Goal: Task Accomplishment & Management: Use online tool/utility

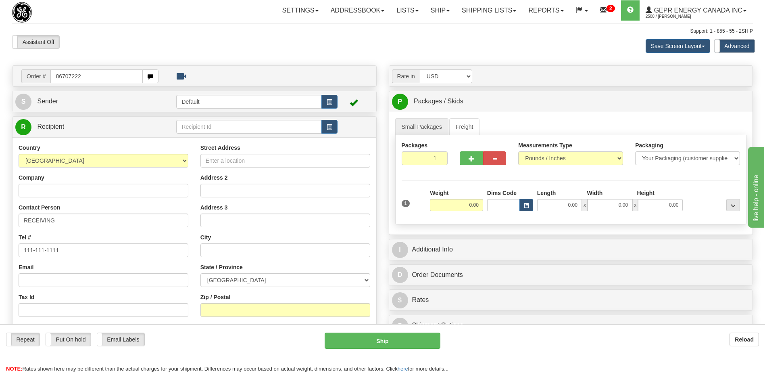
type input "86707222"
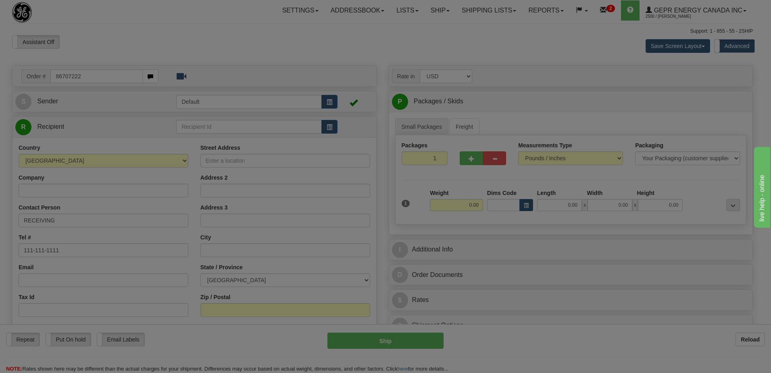
click at [103, 53] on body "Training Course Close Toggle navigation Settings Shipping Preferences New Recip…" at bounding box center [385, 186] width 771 height 373
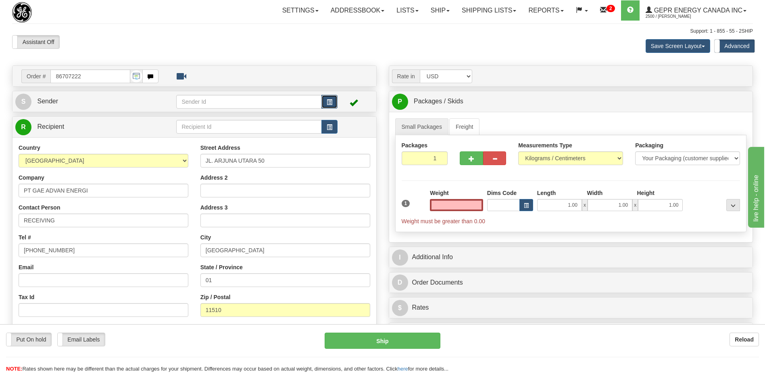
type input "0.00"
click at [330, 102] on span "button" at bounding box center [330, 102] width 6 height 5
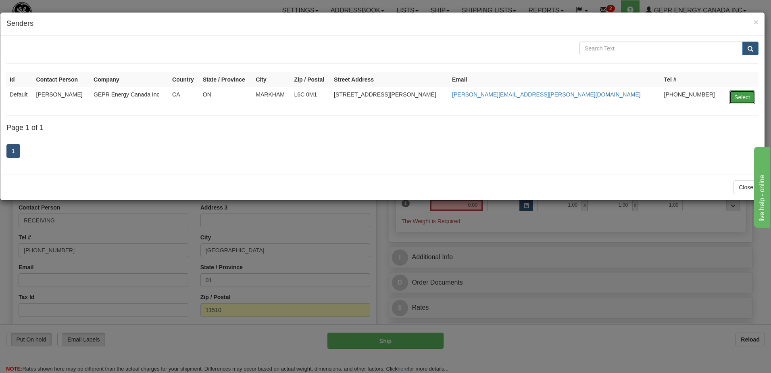
click at [744, 96] on button "Select" at bounding box center [742, 97] width 26 height 14
type input "Default"
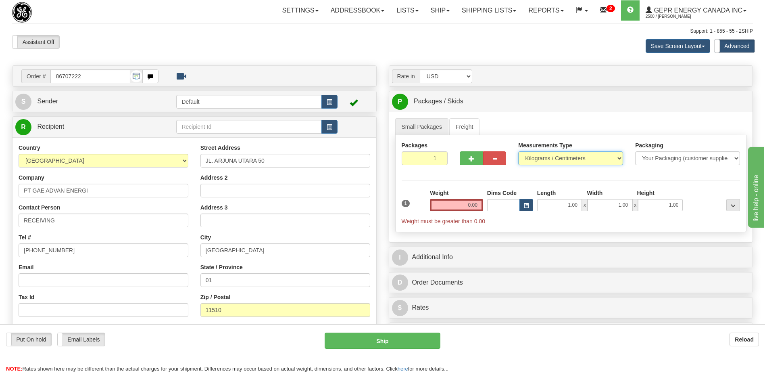
click at [529, 159] on select "Pounds / Inches Kilograms / Centimeters" at bounding box center [570, 158] width 105 height 14
select select "0"
click at [518, 151] on select "Pounds / Inches Kilograms / Centimeters" at bounding box center [570, 158] width 105 height 14
click at [474, 206] on input "0.00" at bounding box center [456, 205] width 53 height 12
click at [474, 206] on input "text" at bounding box center [456, 205] width 53 height 12
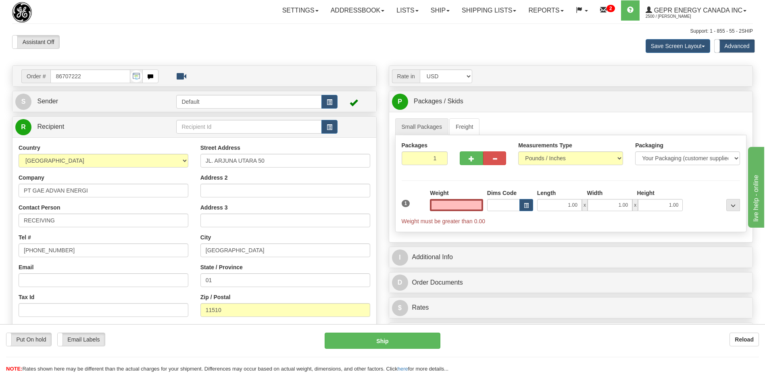
type input "0.00"
click at [472, 208] on input "0.00" at bounding box center [456, 205] width 53 height 12
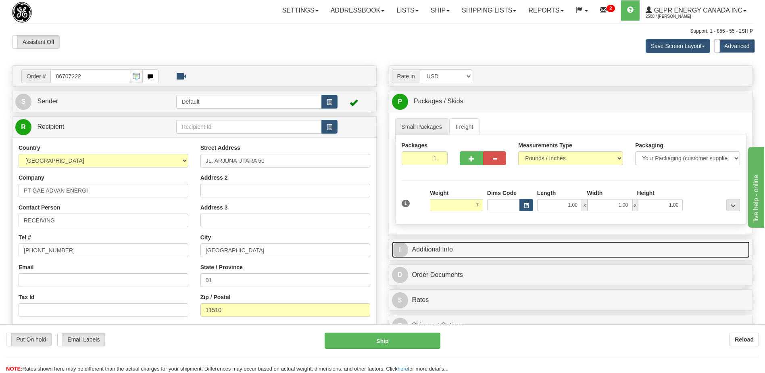
type input "7.00"
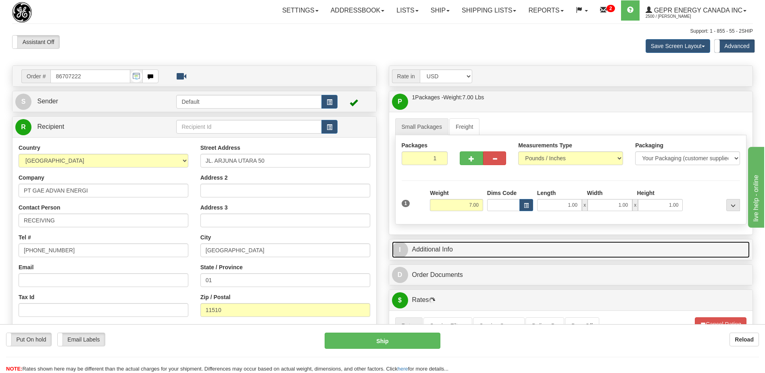
click at [459, 251] on link "I Additional Info" at bounding box center [571, 249] width 358 height 17
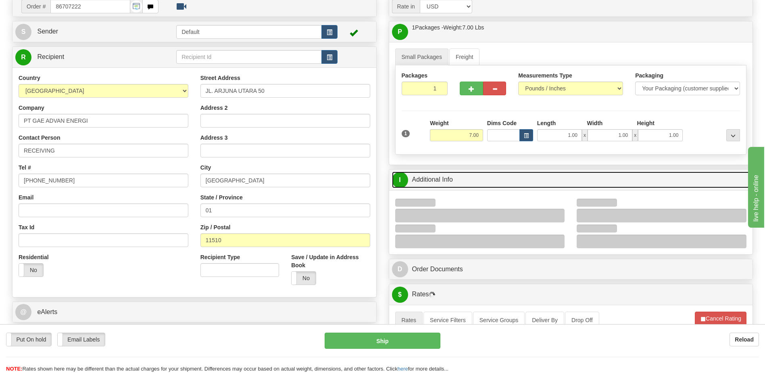
scroll to position [161, 0]
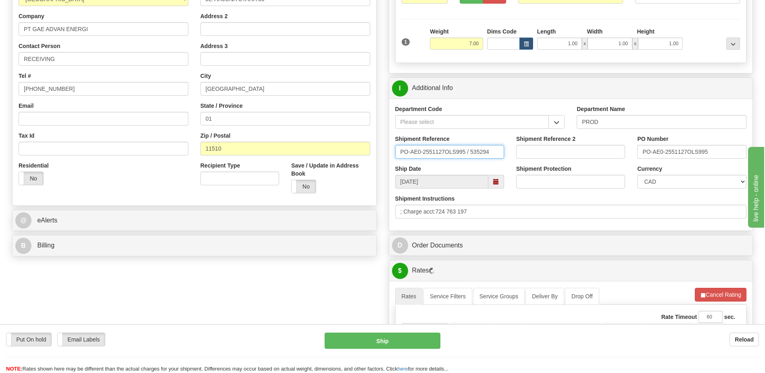
drag, startPoint x: 481, startPoint y: 156, endPoint x: 189, endPoint y: 183, distance: 293.8
type input "5399005600"
drag, startPoint x: 718, startPoint y: 153, endPoint x: 604, endPoint y: 161, distance: 114.1
click at [608, 161] on div "Shipment Reference 5399005600 Shipment Reference 2 PO Number PO-AE0-2551127OLS9…" at bounding box center [571, 150] width 364 height 30
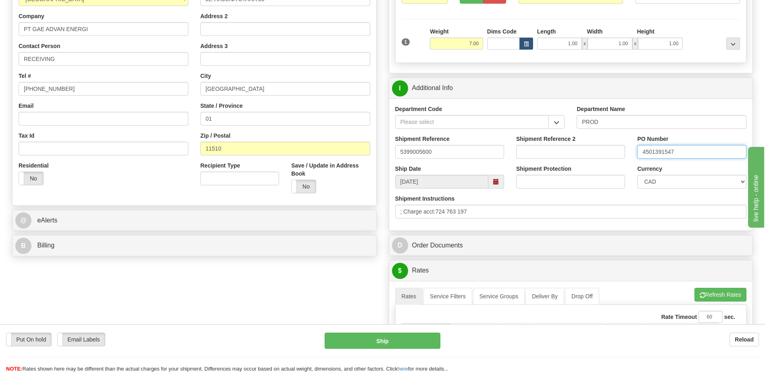
type input "4501391547"
click at [664, 184] on select "CAD USD EUR ZAR [PERSON_NAME] ARN AUD AUS AWG BBD BFR BGN BHD BMD BND BRC BRL C…" at bounding box center [691, 182] width 109 height 14
click at [637, 175] on select "CAD USD EUR ZAR [PERSON_NAME] ARN AUD AUS AWG BBD BFR BGN BHD BMD BND BRC BRL C…" at bounding box center [691, 182] width 109 height 14
click at [672, 179] on select "CAD USD EUR ZAR [PERSON_NAME] ARN AUD AUS AWG BBD BFR BGN BHD BMD BND BRC BRL C…" at bounding box center [691, 182] width 109 height 14
select select "1"
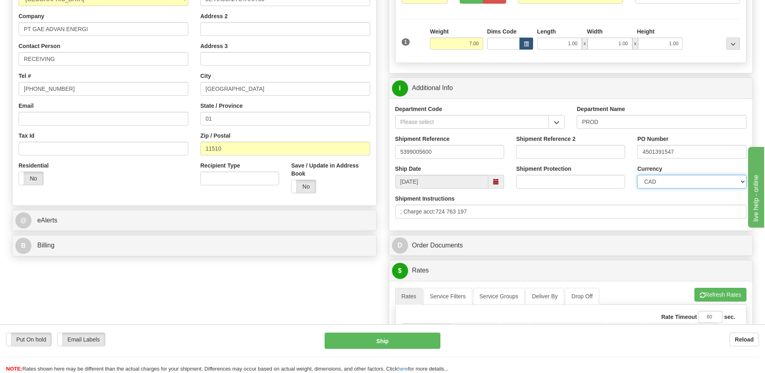
click at [637, 175] on select "CAD USD EUR ZAR [PERSON_NAME] ARN AUD AUS AWG BBD BFR BGN BHD BMD BND BRC BRL C…" at bounding box center [691, 182] width 109 height 14
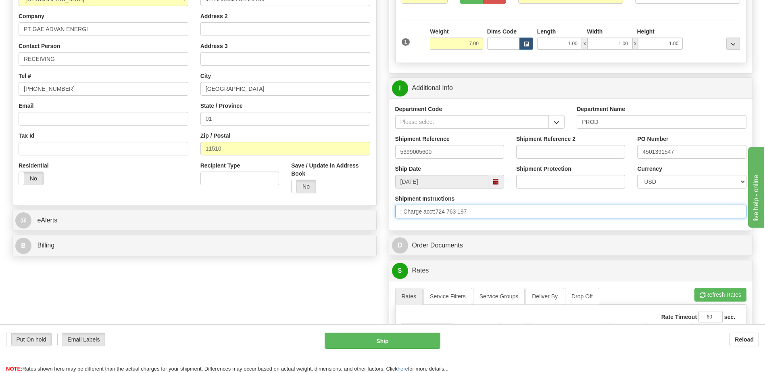
drag, startPoint x: 487, startPoint y: 208, endPoint x: 440, endPoint y: 213, distance: 46.6
click at [440, 213] on input "; Charge acct:724 763 197" at bounding box center [571, 212] width 352 height 14
type input "; Charge acct:"
drag, startPoint x: 371, startPoint y: 211, endPoint x: 269, endPoint y: 217, distance: 101.9
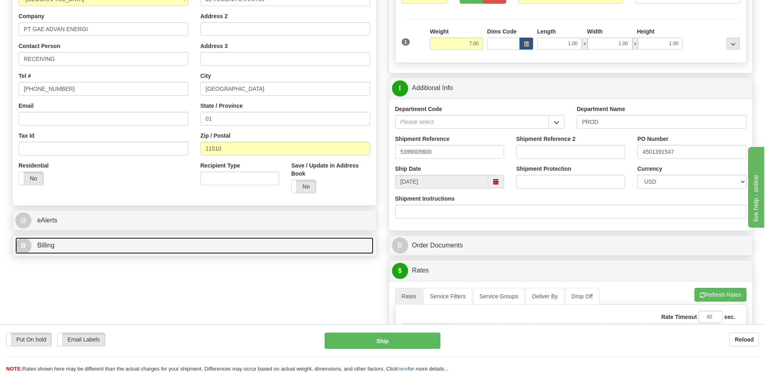
click at [200, 250] on link "B Billing" at bounding box center [194, 245] width 358 height 17
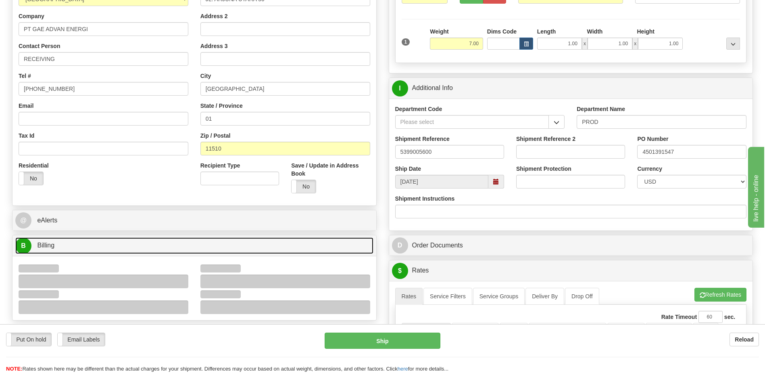
scroll to position [282, 0]
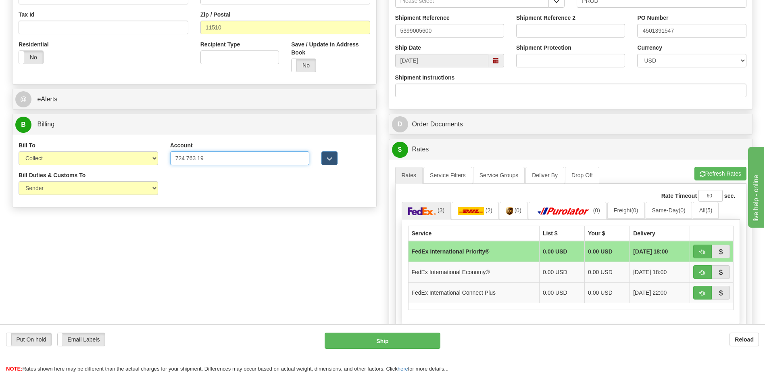
click at [198, 157] on input "724 763 19" at bounding box center [240, 158] width 140 height 14
click at [188, 157] on input "724 76319" at bounding box center [240, 158] width 140 height 14
type input "72476319"
click at [114, 158] on select "Sender Recipient Third Party Collect" at bounding box center [89, 158] width 140 height 14
select select "2"
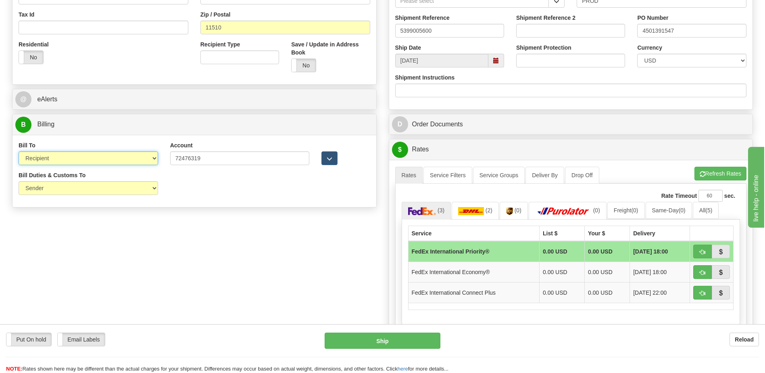
click at [19, 151] on select "Sender Recipient Third Party Collect" at bounding box center [89, 158] width 140 height 14
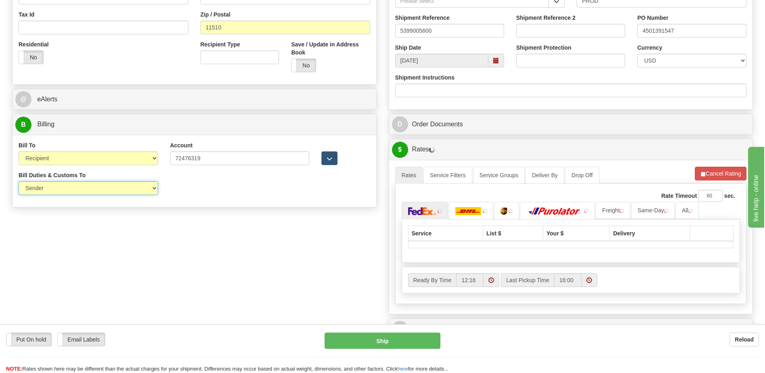
drag, startPoint x: 106, startPoint y: 186, endPoint x: 107, endPoint y: 192, distance: 6.9
click at [106, 186] on select "Sender Recipient Third Party" at bounding box center [89, 188] width 140 height 14
select select "2"
click at [19, 181] on select "Sender Recipient Third Party" at bounding box center [89, 188] width 140 height 14
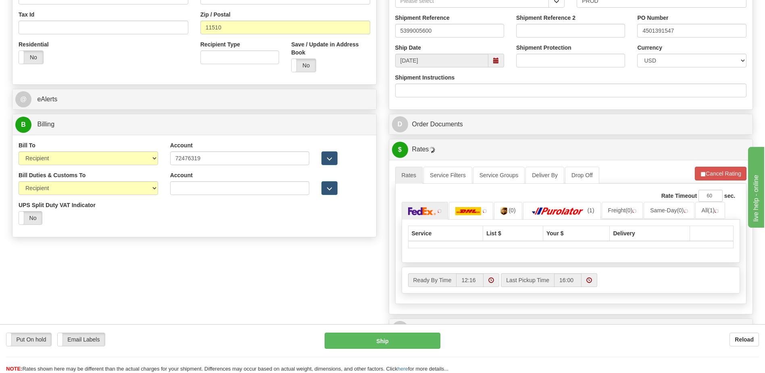
click at [271, 287] on div "Order # 86707222 S Sender" at bounding box center [382, 88] width 753 height 611
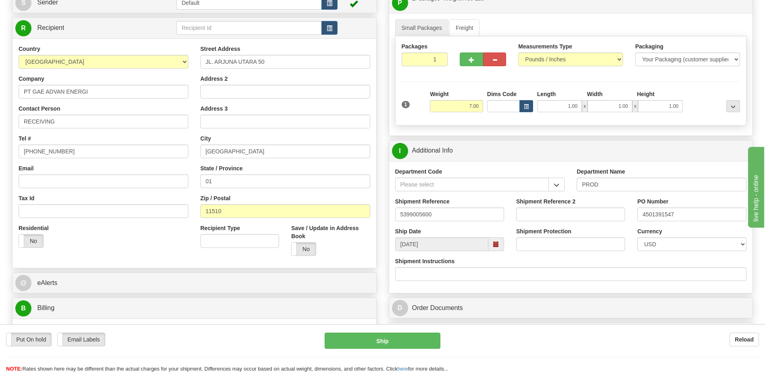
scroll to position [81, 0]
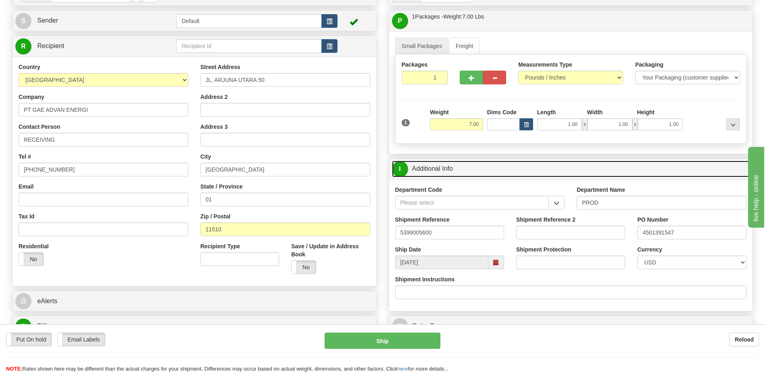
click at [448, 169] on link "I Additional Info" at bounding box center [571, 169] width 358 height 17
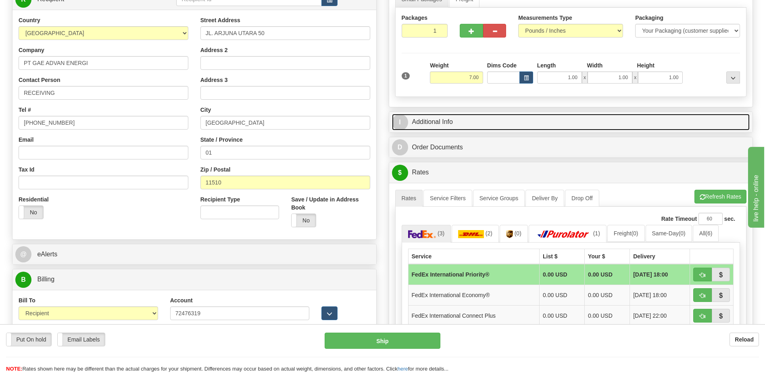
scroll to position [202, 0]
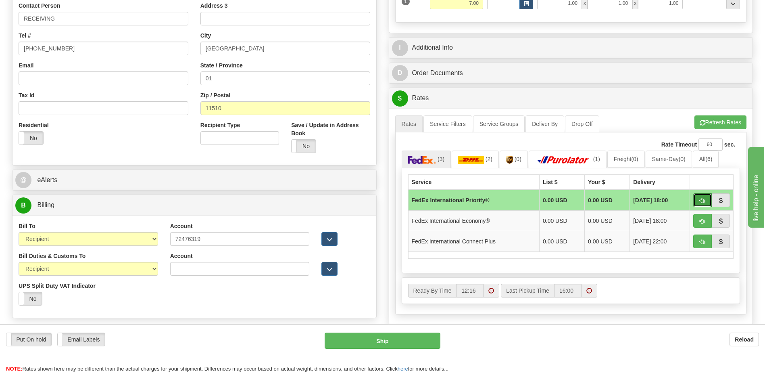
click at [706, 200] on button "button" at bounding box center [703, 200] width 19 height 14
type input "01"
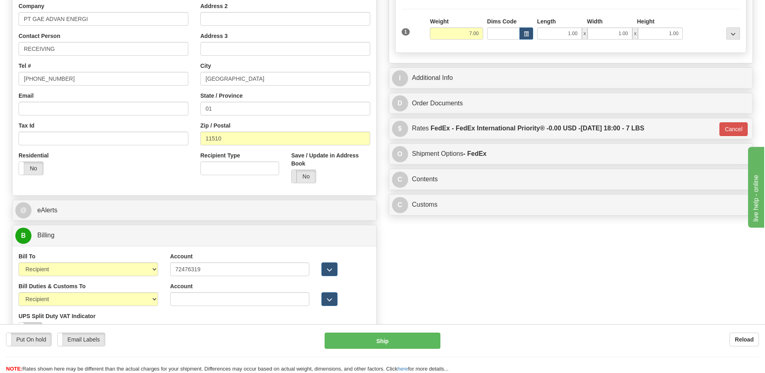
scroll to position [81, 0]
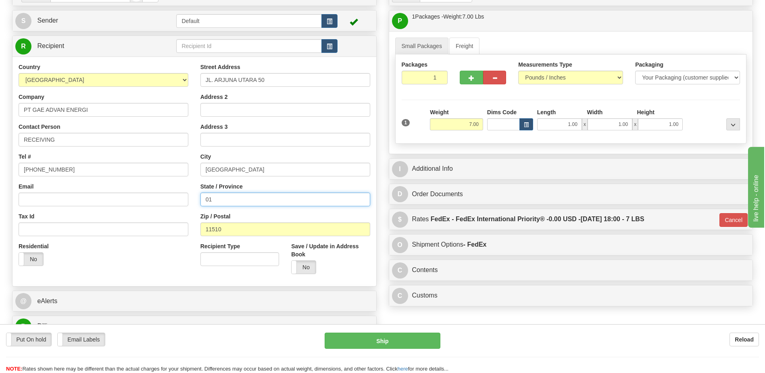
click at [232, 204] on input "01" at bounding box center [286, 199] width 170 height 14
click at [236, 201] on input "01" at bounding box center [286, 199] width 170 height 14
type input "0"
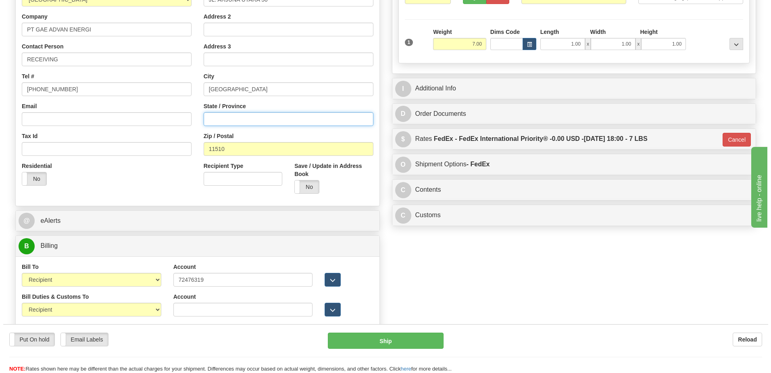
scroll to position [161, 0]
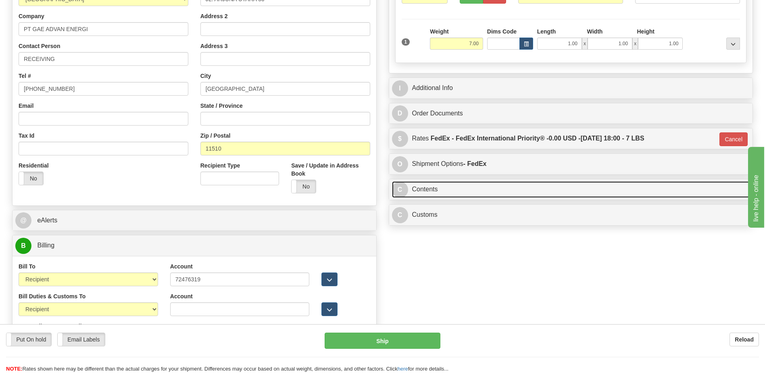
click at [432, 188] on link "C Contents" at bounding box center [571, 189] width 358 height 17
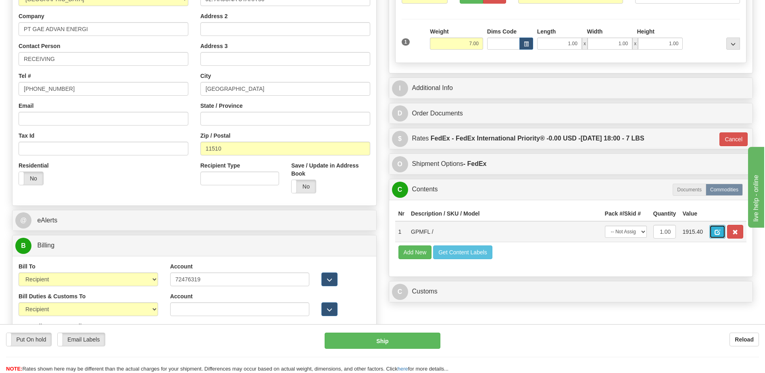
click at [716, 232] on span "button" at bounding box center [718, 232] width 6 height 5
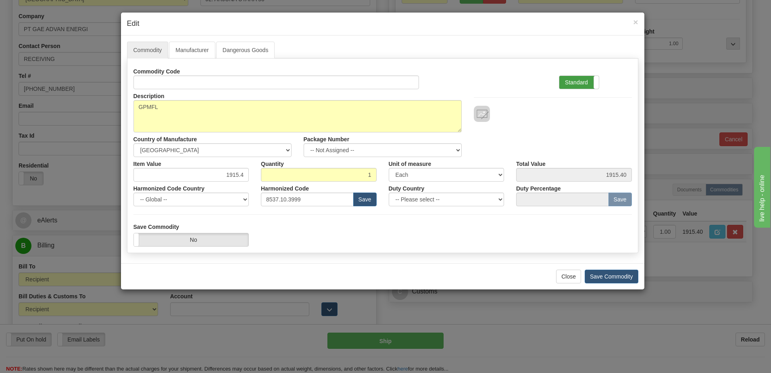
click at [587, 84] on label "Standard" at bounding box center [580, 82] width 40 height 13
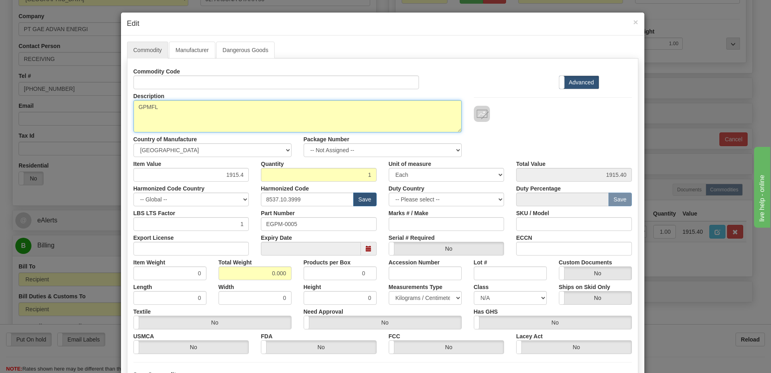
drag, startPoint x: 190, startPoint y: 105, endPoint x: 0, endPoint y: 98, distance: 190.2
click at [4, 98] on div "× Edit Commodity Manufacturer Dangerous Goods Commodity Code Standard Advanced …" at bounding box center [385, 186] width 771 height 373
click at [134, 109] on textarea "GPMFL" at bounding box center [298, 116] width 328 height 32
paste textarea "GPM - Ground Protection Module Field Low Voltage"
click at [138, 115] on textarea "GPMFL" at bounding box center [298, 116] width 328 height 32
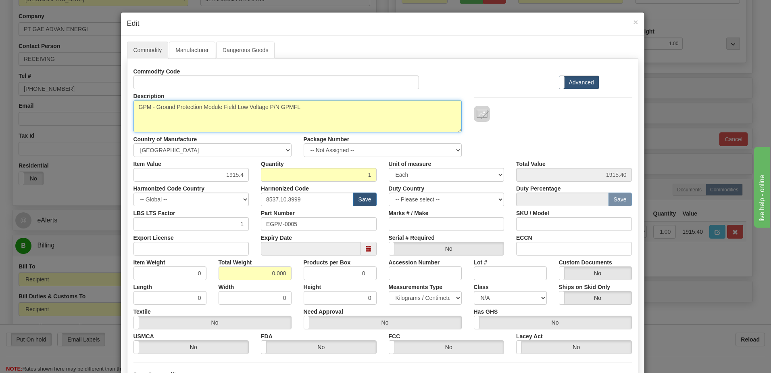
type textarea "GPM - Ground Protection Module Field Low Voltage P/N GPMFL"
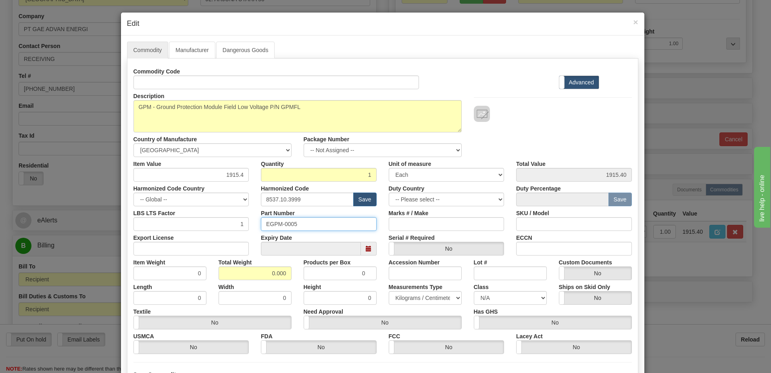
drag, startPoint x: 303, startPoint y: 224, endPoint x: 150, endPoint y: 219, distance: 152.6
click at [170, 220] on div "LBS LTS Factor 1 Part Number EGPM-0005 Marks # / Make SKU / Model" at bounding box center [382, 218] width 511 height 25
drag, startPoint x: 263, startPoint y: 276, endPoint x: 403, endPoint y: 270, distance: 140.2
click at [403, 270] on div "Item Weight 0 Total Weight 0.000 Products per Box 0 Accession Number Lot # Cust…" at bounding box center [382, 267] width 511 height 25
type input "1"
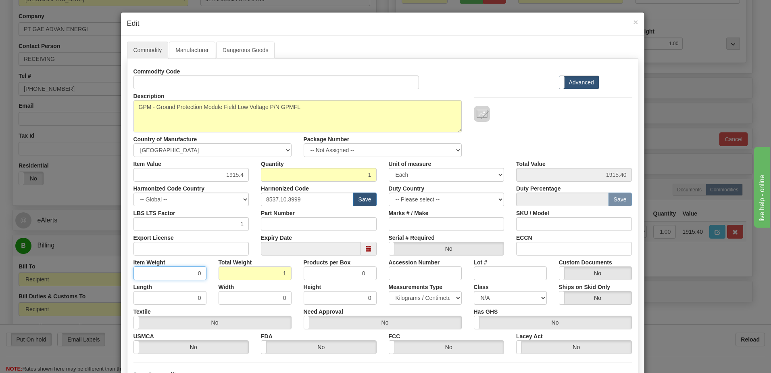
type input "1.0000"
click at [177, 275] on input "1.0000" at bounding box center [170, 273] width 73 height 14
click at [550, 121] on div at bounding box center [553, 114] width 158 height 16
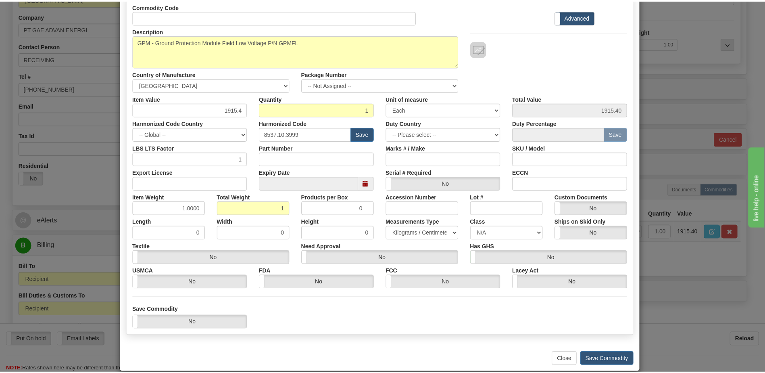
scroll to position [77, 0]
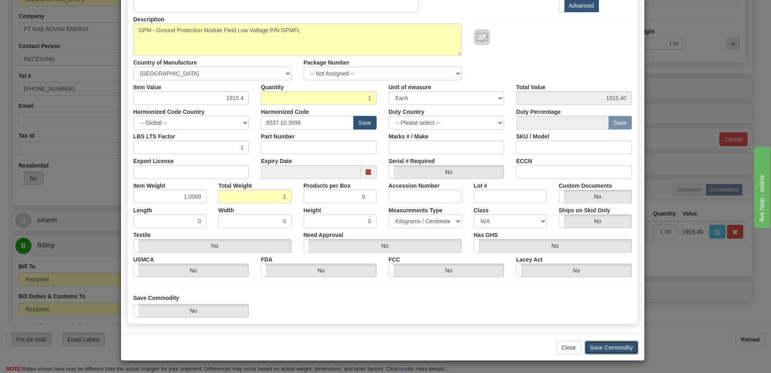
click at [600, 346] on button "Save Commodity" at bounding box center [612, 348] width 54 height 14
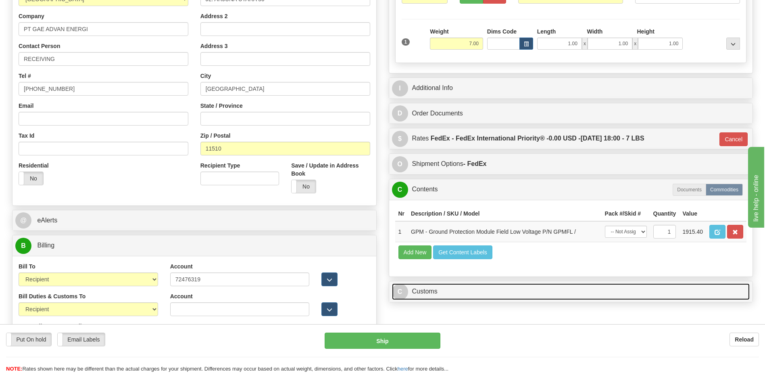
drag, startPoint x: 479, startPoint y: 293, endPoint x: 474, endPoint y: 267, distance: 26.7
click at [479, 293] on link "C Customs" at bounding box center [571, 291] width 358 height 17
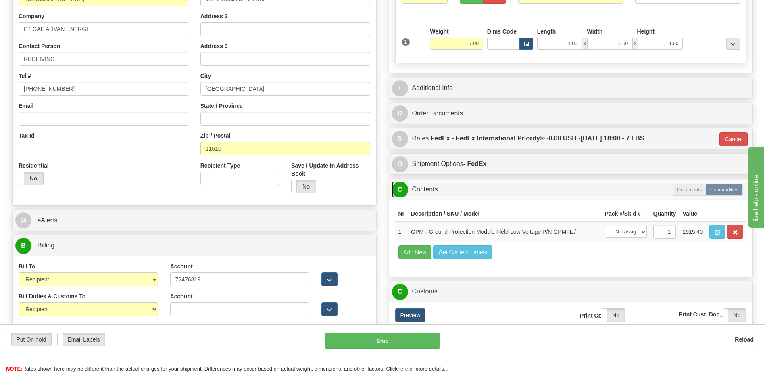
click at [445, 191] on link "C Contents" at bounding box center [571, 189] width 358 height 17
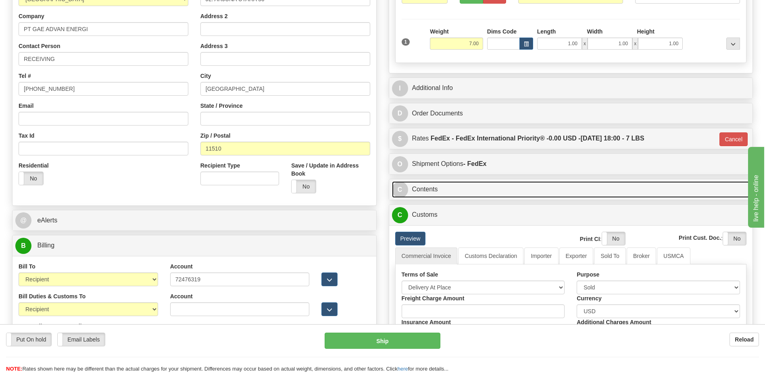
scroll to position [323, 0]
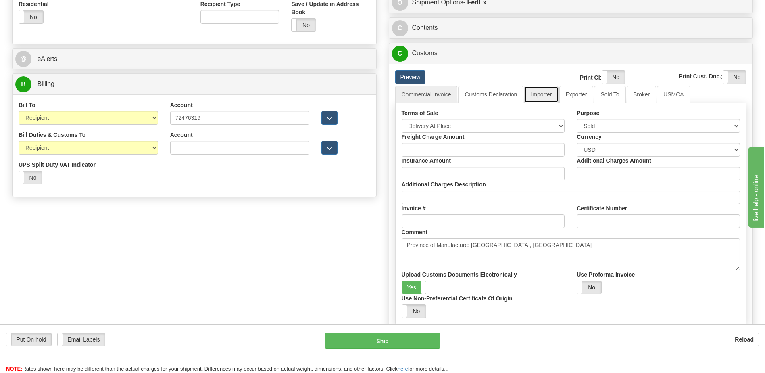
click at [544, 95] on link "Importer" at bounding box center [542, 94] width 34 height 17
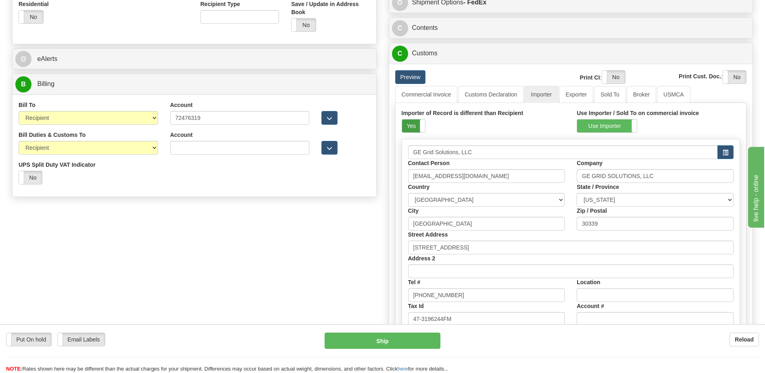
click at [418, 124] on label "Yes" at bounding box center [413, 125] width 23 height 13
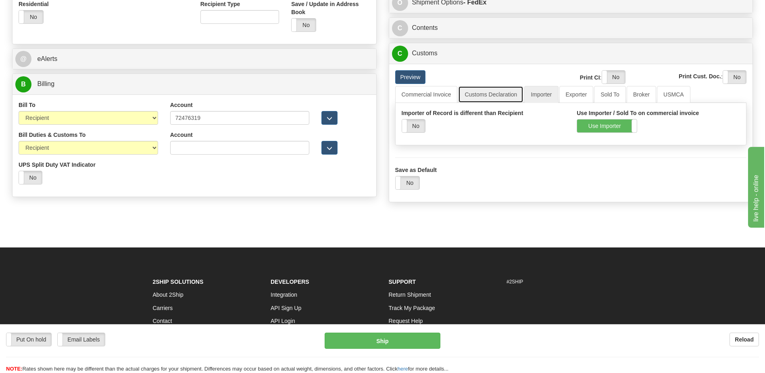
click at [473, 96] on link "Customs Declaration" at bounding box center [490, 94] width 65 height 17
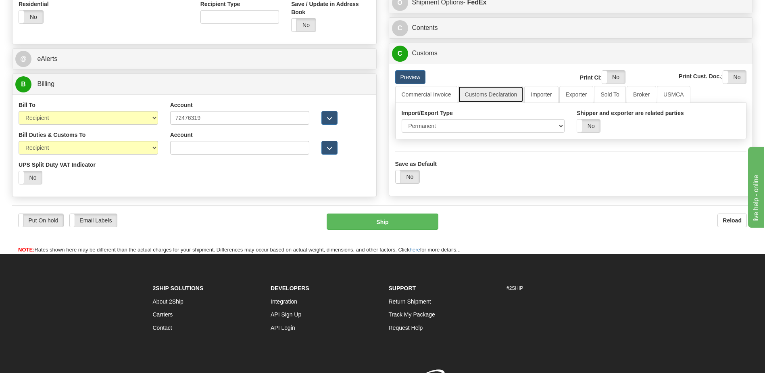
scroll to position [121, 0]
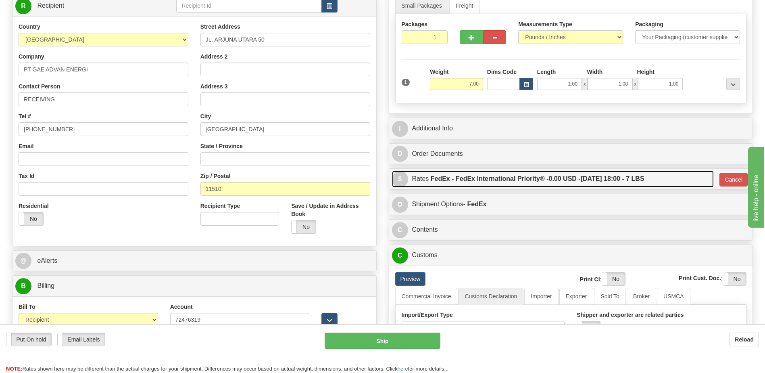
click at [605, 183] on label "FedEx - FedEx International Priority® - 0.00 USD - 10/17/2025 18:00 - 7 LBS" at bounding box center [538, 179] width 214 height 16
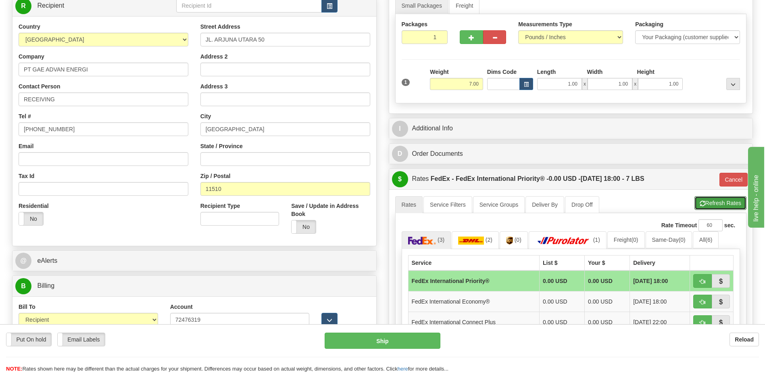
drag, startPoint x: 704, startPoint y: 200, endPoint x: 658, endPoint y: 189, distance: 46.9
click at [704, 200] on button "Refresh Rates" at bounding box center [721, 203] width 52 height 14
type input "01"
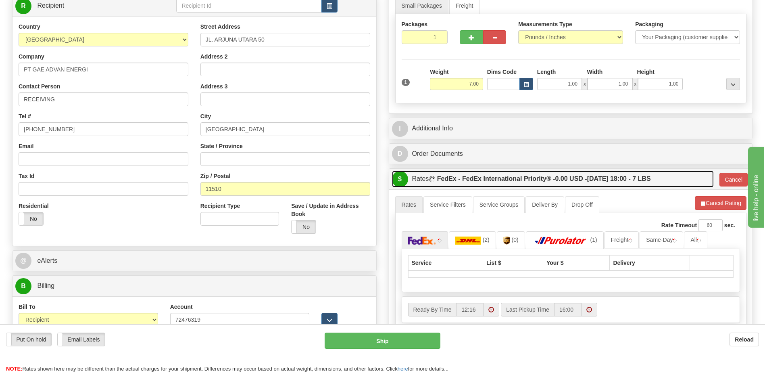
drag, startPoint x: 607, startPoint y: 176, endPoint x: 602, endPoint y: 200, distance: 24.7
click at [607, 176] on label "FedEx - FedEx International Priority® - 0.00 USD - 10/17/2025 18:00 - 7 LBS" at bounding box center [544, 179] width 214 height 16
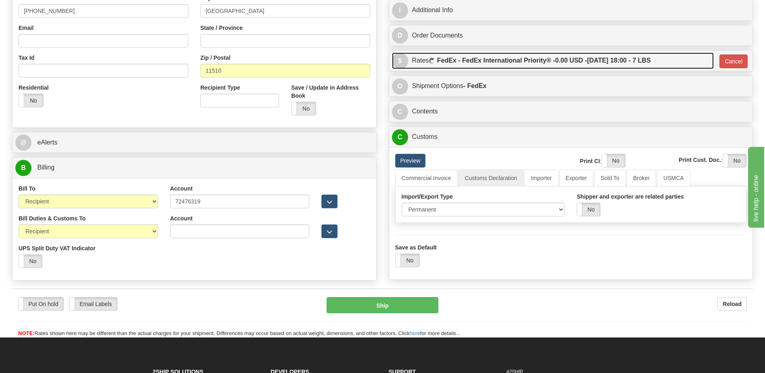
scroll to position [323, 0]
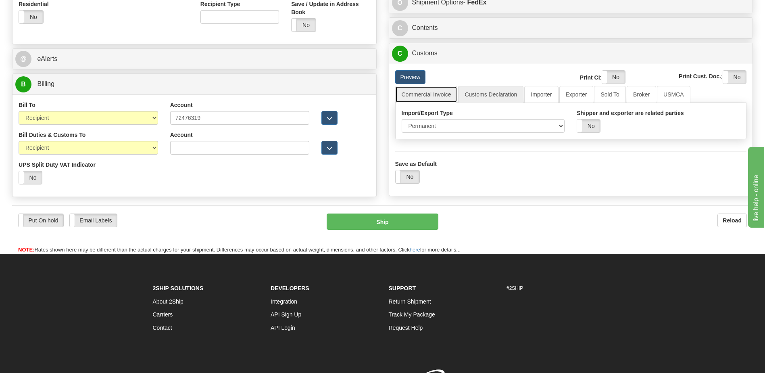
click at [436, 95] on link "Commercial Invoice" at bounding box center [426, 94] width 63 height 17
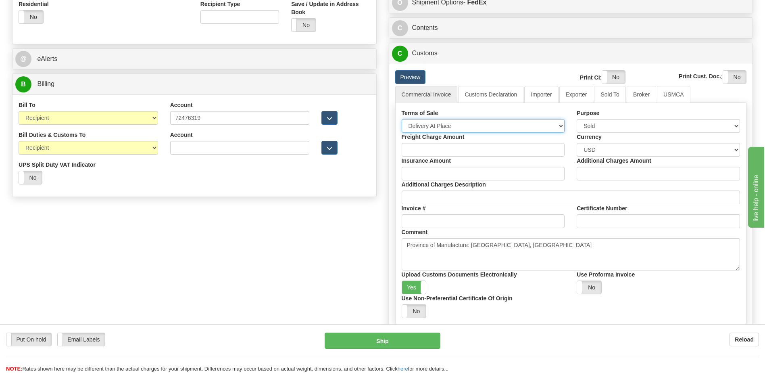
click at [443, 123] on select "Free Carrier Free On Board Ex Works Delivered Duty Unpaid Delivered Duty Paid C…" at bounding box center [483, 126] width 163 height 14
select select "7"
click at [402, 119] on select "Free Carrier Free On Board Ex Works Delivered Duty Unpaid Delivered Duty Paid C…" at bounding box center [483, 126] width 163 height 14
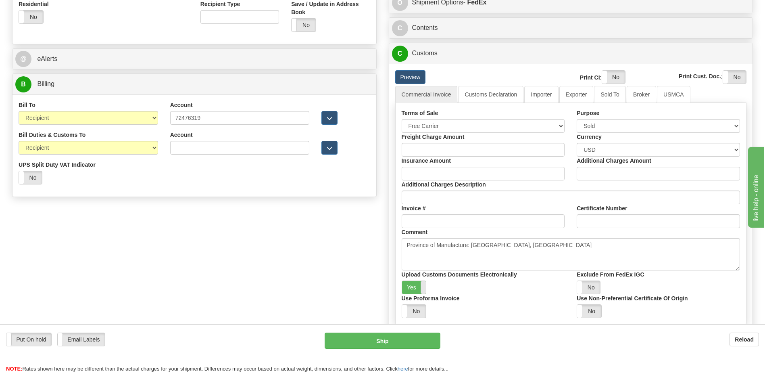
click at [422, 284] on span at bounding box center [426, 287] width 10 height 13
click at [612, 73] on label "Yes" at bounding box center [613, 77] width 23 height 13
click at [724, 72] on label "Yes" at bounding box center [734, 77] width 23 height 13
click at [508, 89] on link "Customs Declaration" at bounding box center [490, 94] width 65 height 17
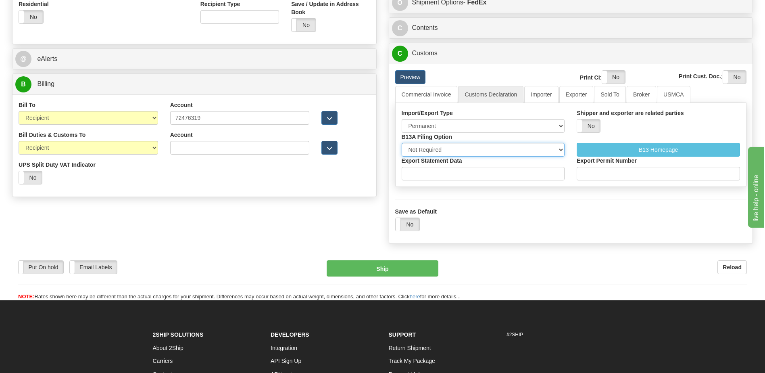
click at [460, 145] on select "Not Required Manual Electronic Summary Reporting" at bounding box center [483, 150] width 163 height 14
select select "3"
click at [402, 143] on select "Not Required Manual Electronic Summary Reporting" at bounding box center [483, 150] width 163 height 14
click at [448, 179] on input "Export Statement Data" at bounding box center [483, 174] width 163 height 14
type input "111111111111111111"
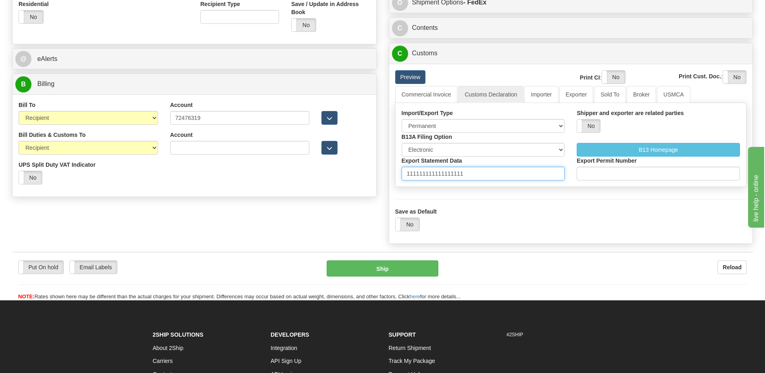
drag, startPoint x: 465, startPoint y: 173, endPoint x: 232, endPoint y: 198, distance: 234.1
type input "11111111111111111"
click at [536, 98] on link "Importer" at bounding box center [542, 94] width 34 height 17
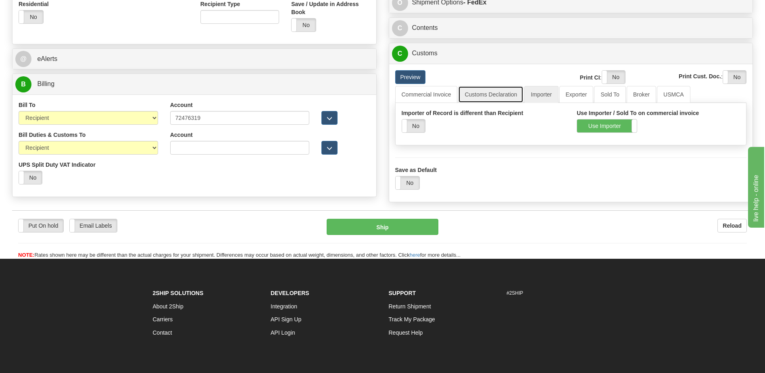
click at [497, 96] on link "Customs Declaration" at bounding box center [490, 94] width 65 height 17
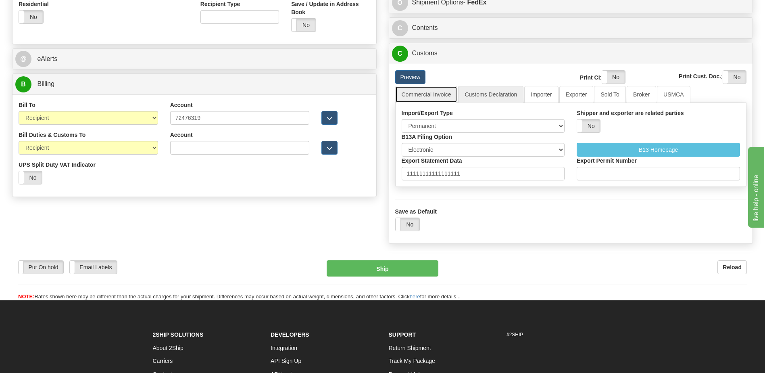
click at [430, 96] on link "Commercial Invoice" at bounding box center [426, 94] width 63 height 17
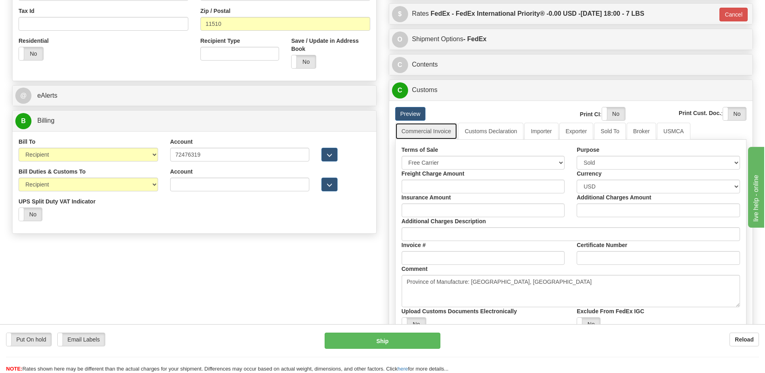
scroll to position [282, 0]
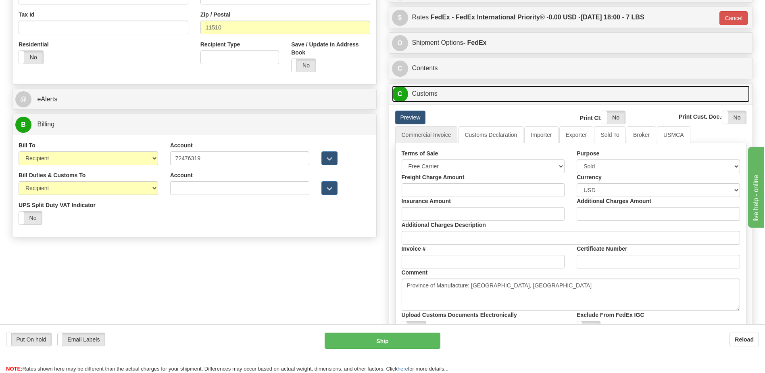
drag, startPoint x: 445, startPoint y: 92, endPoint x: 259, endPoint y: 124, distance: 188.8
click at [444, 92] on link "C Customs" at bounding box center [571, 94] width 358 height 17
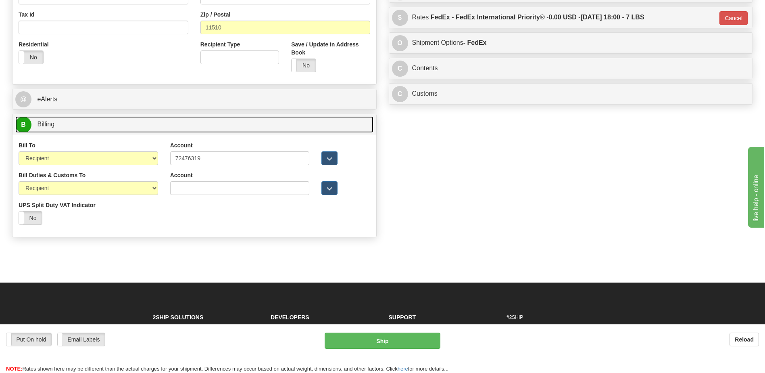
click at [229, 123] on link "B Billing" at bounding box center [194, 124] width 358 height 17
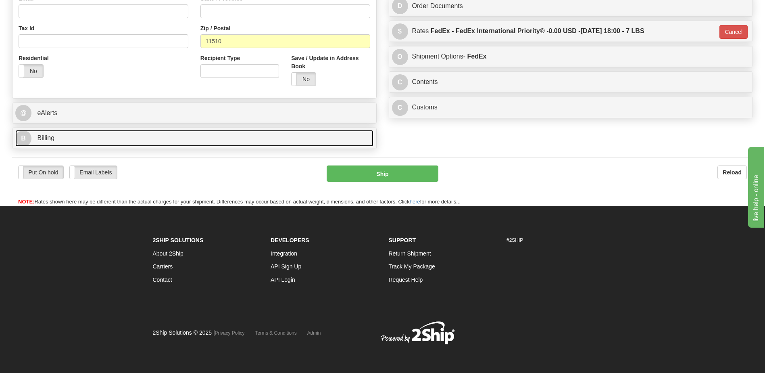
scroll to position [269, 0]
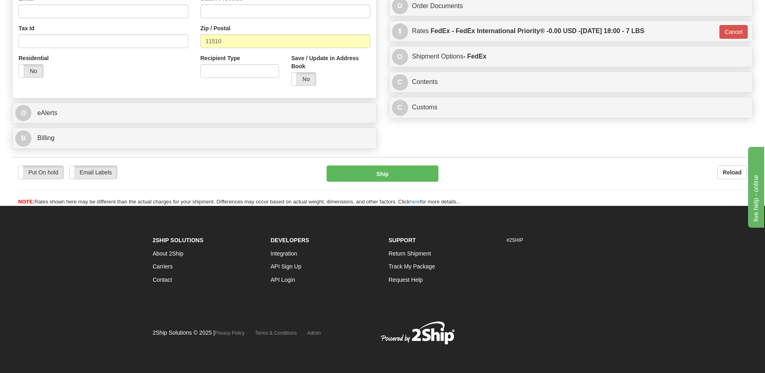
click at [448, 73] on div "C Contents Documents Commodities" at bounding box center [571, 82] width 364 height 21
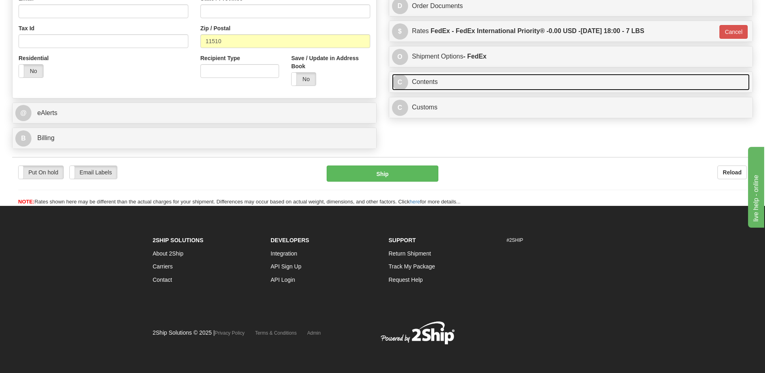
click at [451, 81] on link "C Contents" at bounding box center [571, 82] width 358 height 17
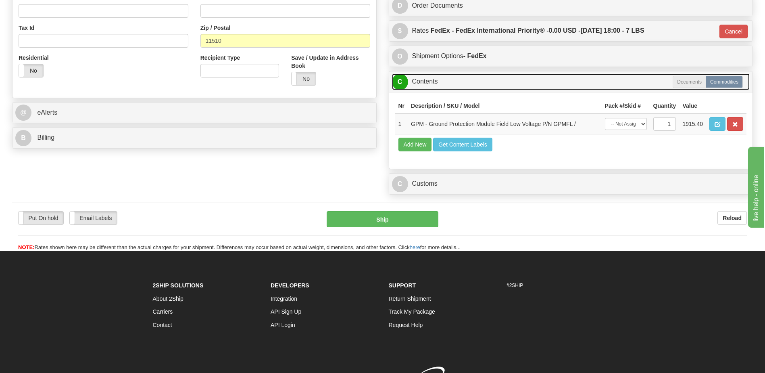
click at [451, 81] on link "C Contents" at bounding box center [571, 81] width 358 height 17
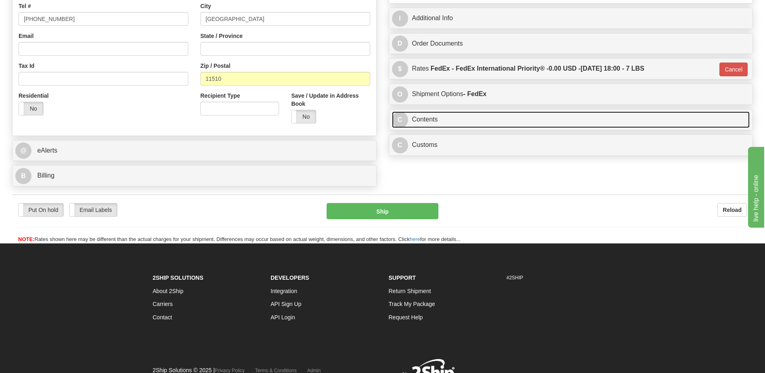
scroll to position [188, 0]
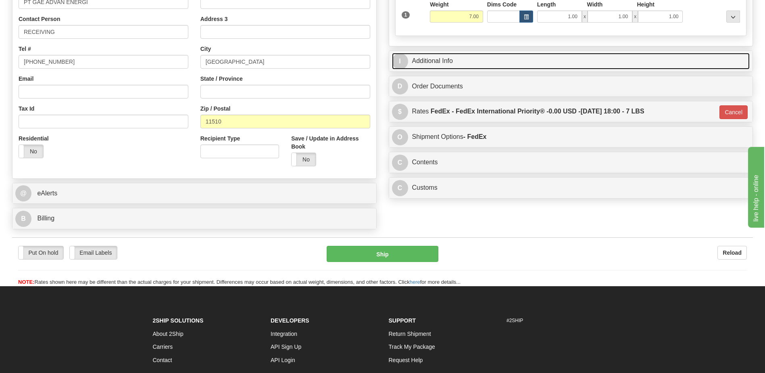
click at [456, 54] on link "I Additional Info" at bounding box center [571, 61] width 358 height 17
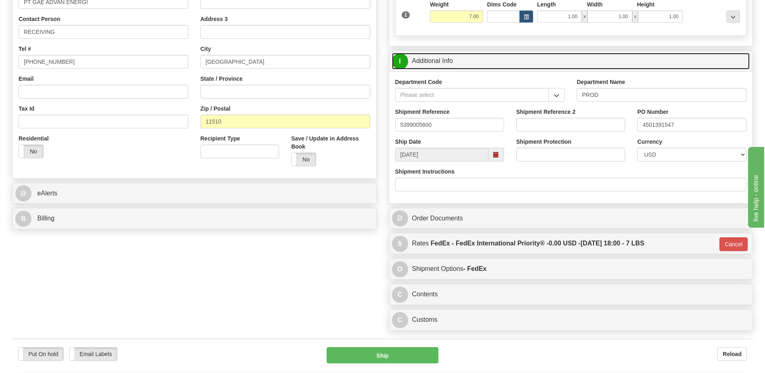
click at [455, 57] on link "I Additional Info" at bounding box center [571, 61] width 358 height 17
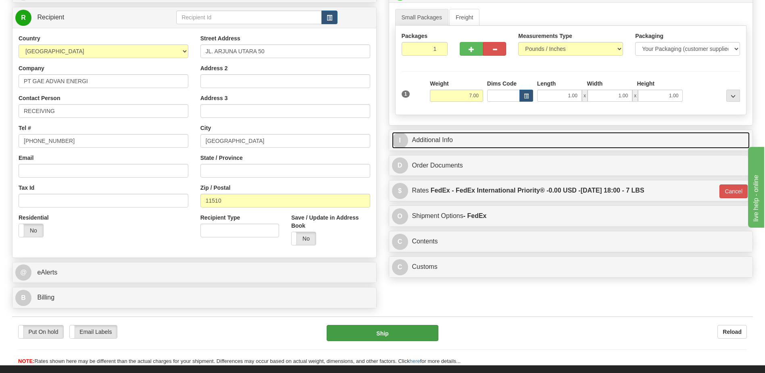
scroll to position [242, 0]
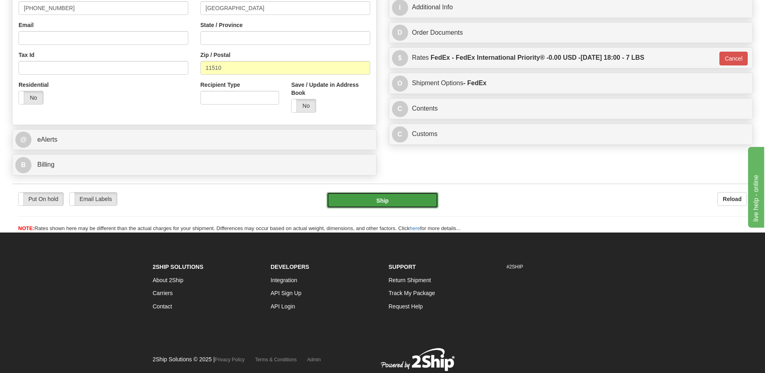
click at [372, 197] on button "Ship" at bounding box center [382, 200] width 111 height 16
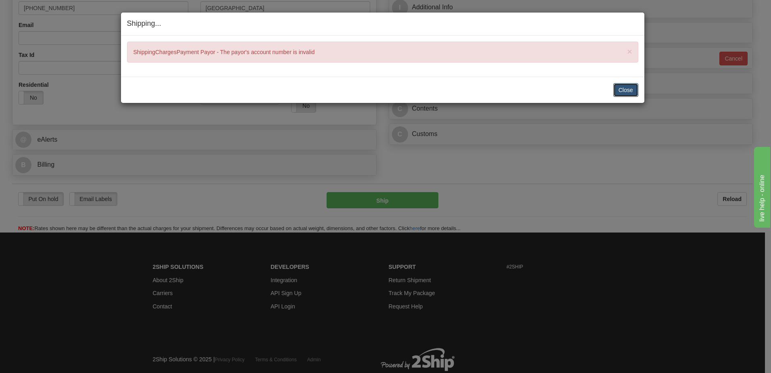
drag, startPoint x: 621, startPoint y: 88, endPoint x: 392, endPoint y: 134, distance: 234.1
click at [621, 88] on button "Close" at bounding box center [626, 90] width 25 height 14
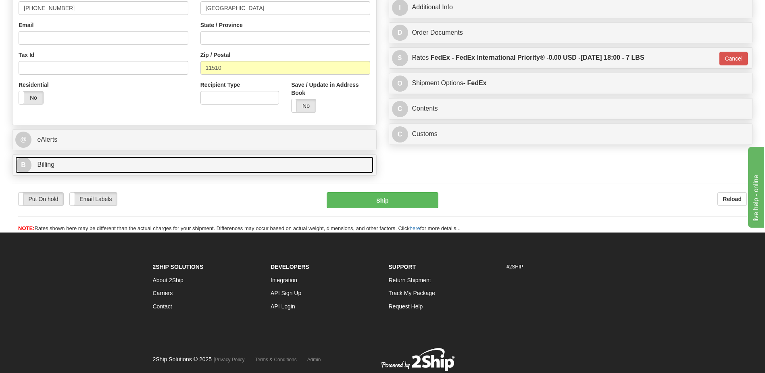
click at [163, 166] on link "B Billing" at bounding box center [194, 165] width 358 height 17
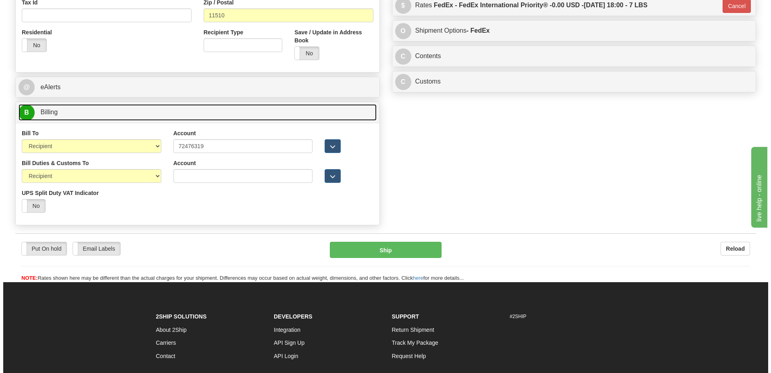
scroll to position [366, 0]
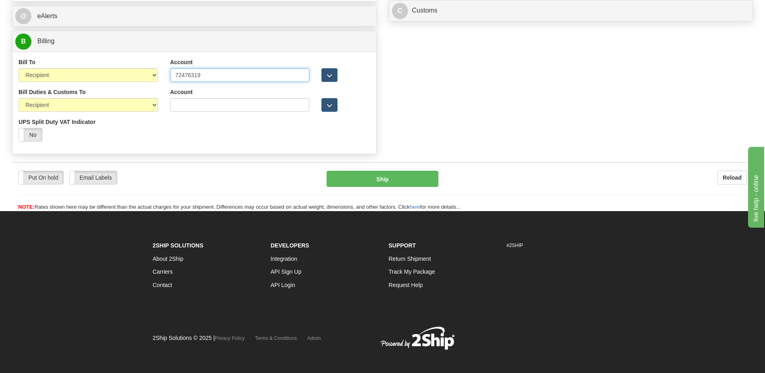
click at [212, 73] on input "72476319" at bounding box center [240, 75] width 140 height 14
type input "724763197"
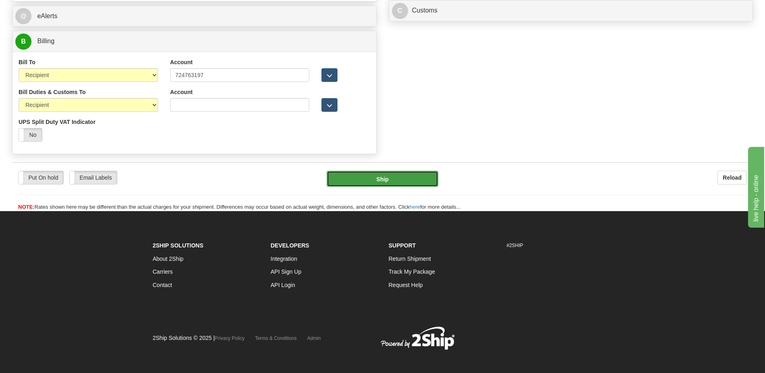
click at [358, 181] on button "Ship" at bounding box center [382, 179] width 111 height 16
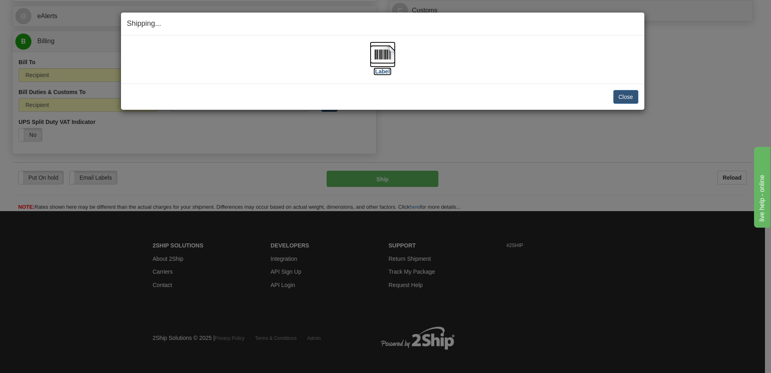
click at [380, 61] on img at bounding box center [383, 55] width 26 height 26
click at [618, 95] on button "Close" at bounding box center [626, 97] width 25 height 14
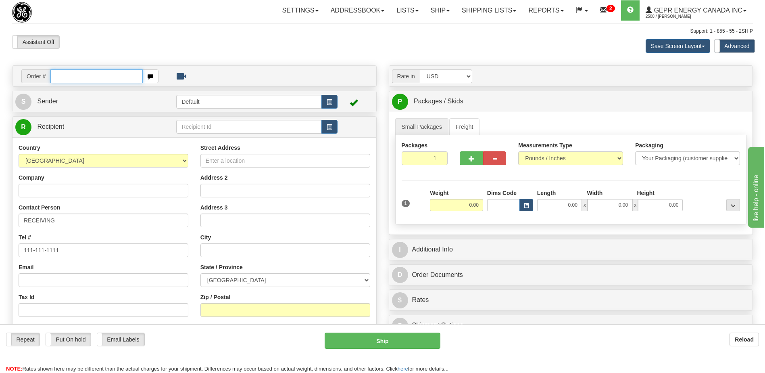
click at [89, 74] on input "text" at bounding box center [96, 76] width 92 height 14
paste input "0086709264"
click at [62, 77] on input "0086709264" at bounding box center [96, 76] width 92 height 14
type input "86709264"
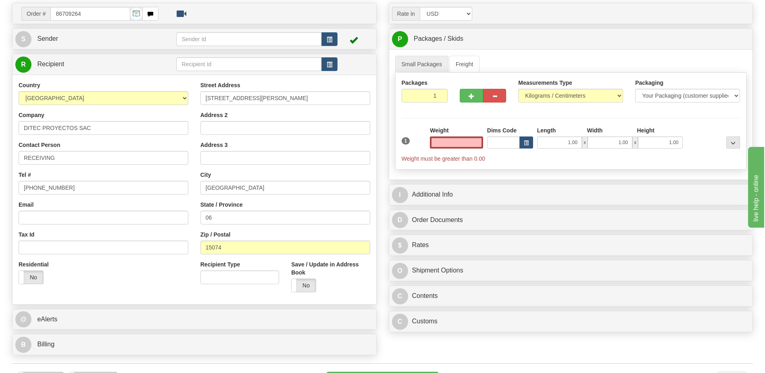
scroll to position [202, 0]
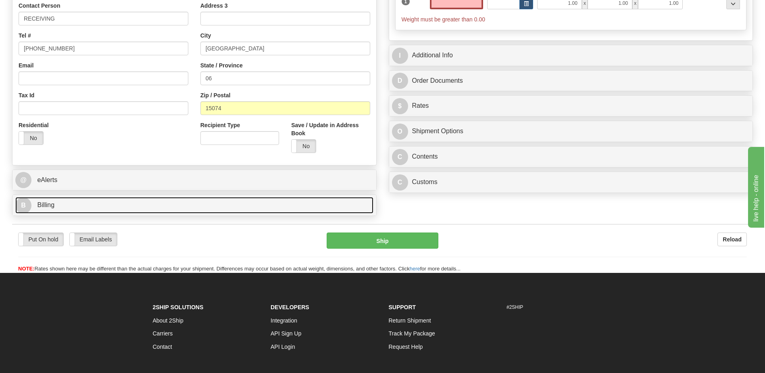
type input "0.00"
click at [92, 212] on link "B Billing" at bounding box center [194, 205] width 358 height 17
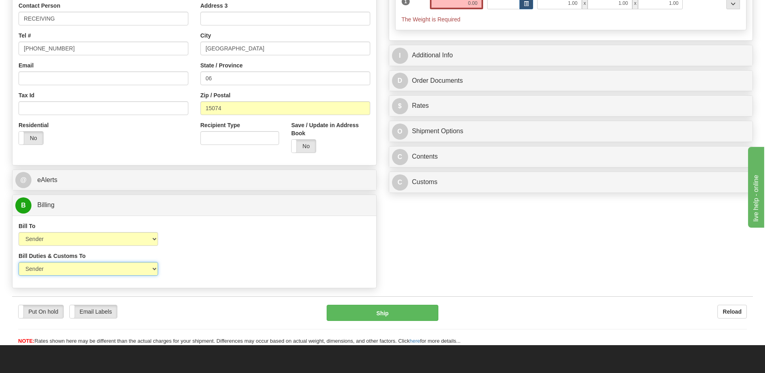
click at [106, 265] on select "Sender Recipient Third Party" at bounding box center [89, 269] width 140 height 14
select select "2"
click at [19, 262] on select "Sender Recipient Third Party" at bounding box center [89, 269] width 140 height 14
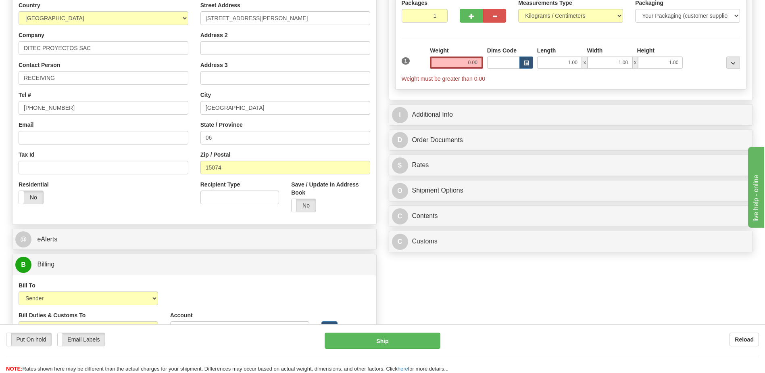
scroll to position [81, 0]
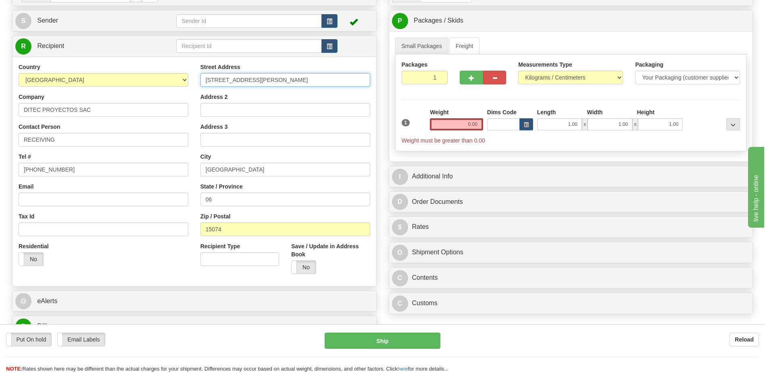
click at [295, 78] on input "[STREET_ADDRESS][PERSON_NAME]" at bounding box center [286, 80] width 170 height 14
paste input "675"
type input "[STREET_ADDRESS][PERSON_NAME]"
click at [230, 200] on input "06" at bounding box center [286, 199] width 170 height 14
type input "0"
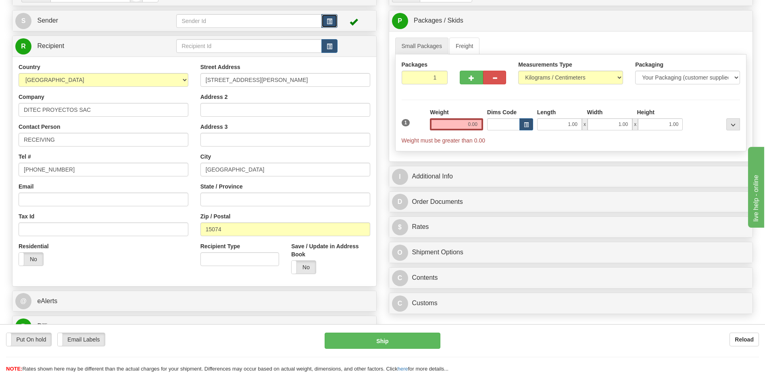
click at [331, 19] on span "button" at bounding box center [330, 21] width 6 height 5
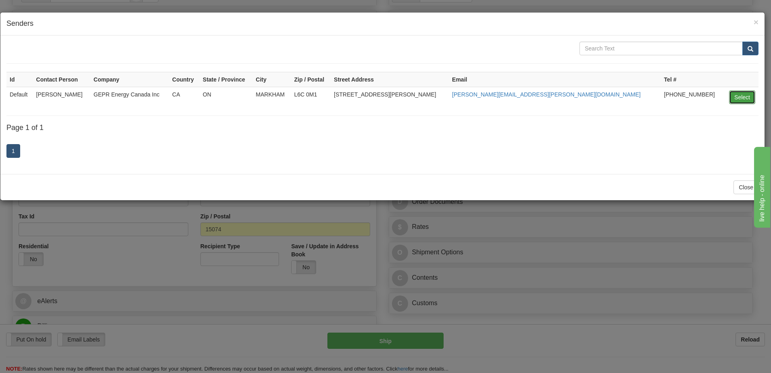
click at [745, 96] on button "Select" at bounding box center [742, 97] width 26 height 14
type input "Default"
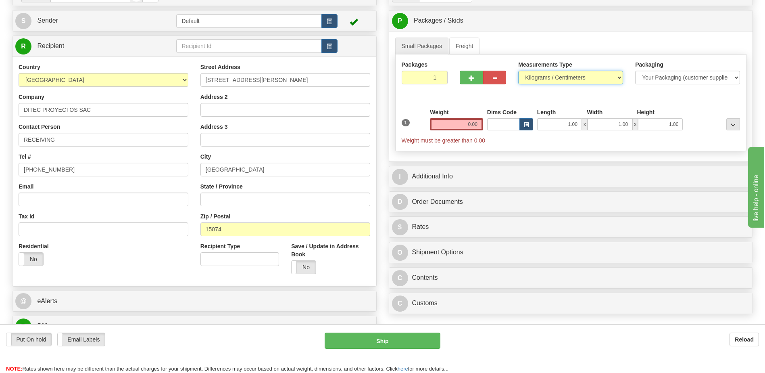
click at [553, 79] on select "Pounds / Inches Kilograms / Centimeters" at bounding box center [570, 78] width 105 height 14
select select "0"
click at [518, 71] on select "Pounds / Inches Kilograms / Centimeters" at bounding box center [570, 78] width 105 height 14
type input "2"
click at [440, 75] on input "2" at bounding box center [425, 78] width 46 height 14
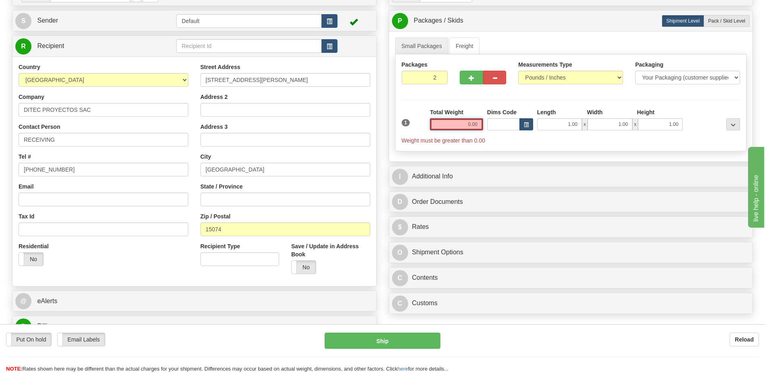
click at [527, 127] on div "1 Total Weight 0.00 Dims Code x" at bounding box center [571, 126] width 343 height 36
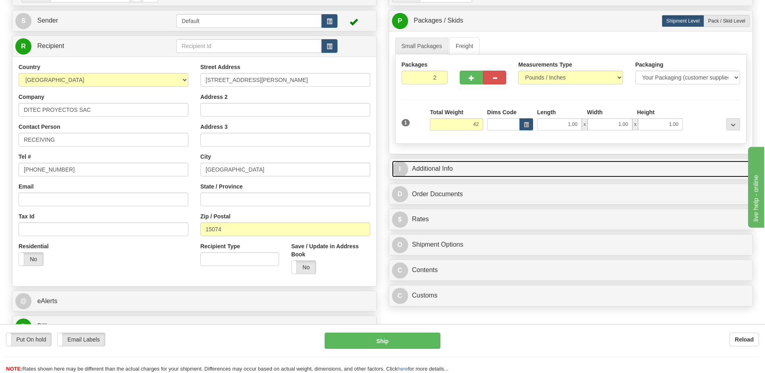
type input "42.00"
click at [483, 173] on link "I Additional Info" at bounding box center [571, 169] width 358 height 17
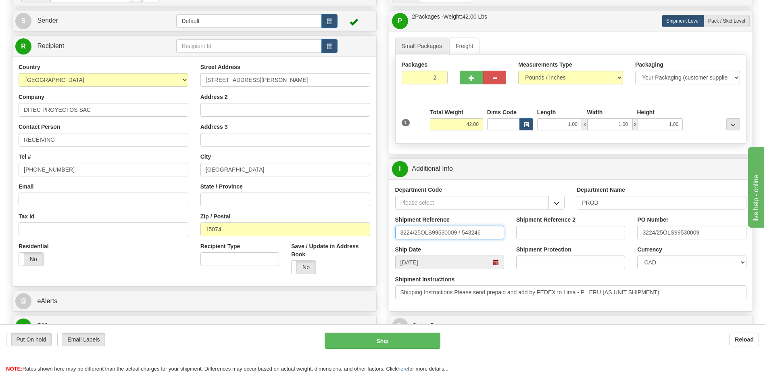
drag, startPoint x: 482, startPoint y: 235, endPoint x: 175, endPoint y: 249, distance: 307.8
type input "5399006255"
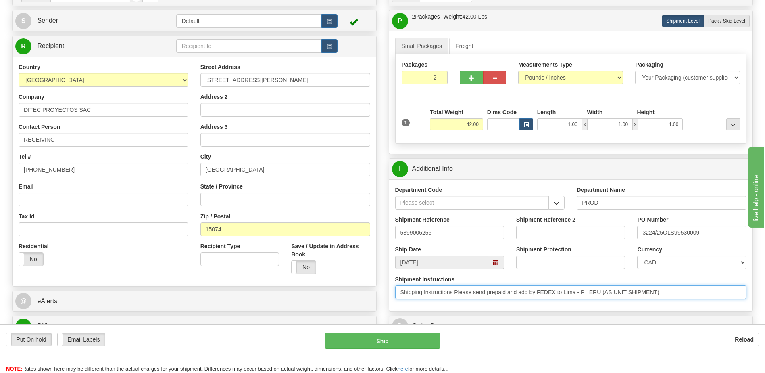
drag, startPoint x: 677, startPoint y: 292, endPoint x: 71, endPoint y: 330, distance: 606.9
click at [71, 330] on form "Pre-print Ship Docs. [GEOGRAPHIC_DATA] Close Consolidation Unit Close Consolida…" at bounding box center [382, 341] width 741 height 715
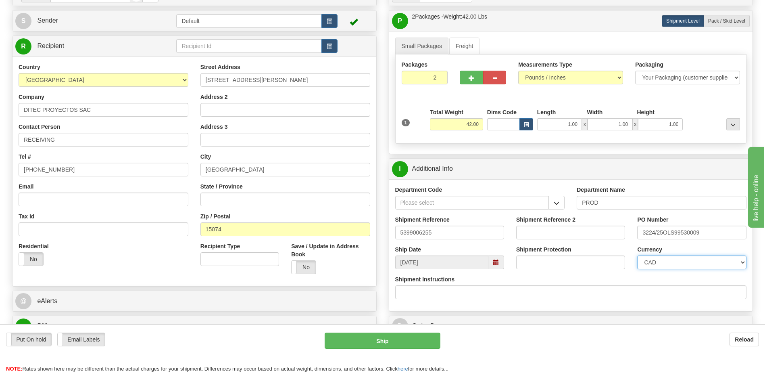
click at [681, 262] on select "CAD USD EUR ZAR [PERSON_NAME] ARN AUD AUS AWG BBD BFR BGN BHD BMD BND BRC BRL C…" at bounding box center [691, 262] width 109 height 14
select select "1"
click at [637, 255] on select "CAD USD EUR ZAR [PERSON_NAME] ARN AUD AUS AWG BBD BFR BGN BHD BMD BND BRC BRL C…" at bounding box center [691, 262] width 109 height 14
drag, startPoint x: 713, startPoint y: 234, endPoint x: 534, endPoint y: 238, distance: 179.2
click at [534, 238] on div "Shipment Reference 5399006255 Shipment Reference 2 PO Number 3224/25OLS99530009" at bounding box center [571, 230] width 364 height 30
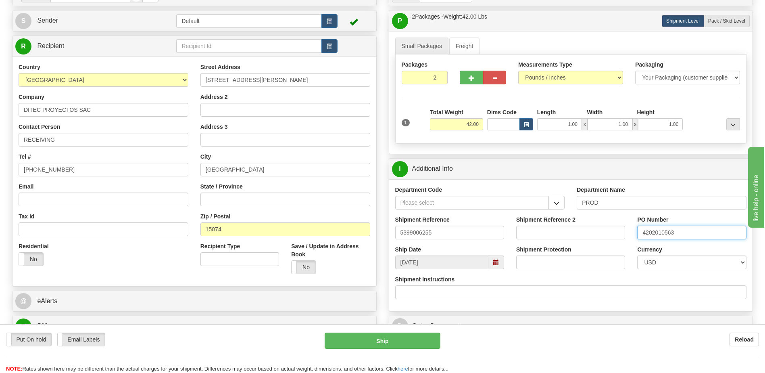
type input "4202010563"
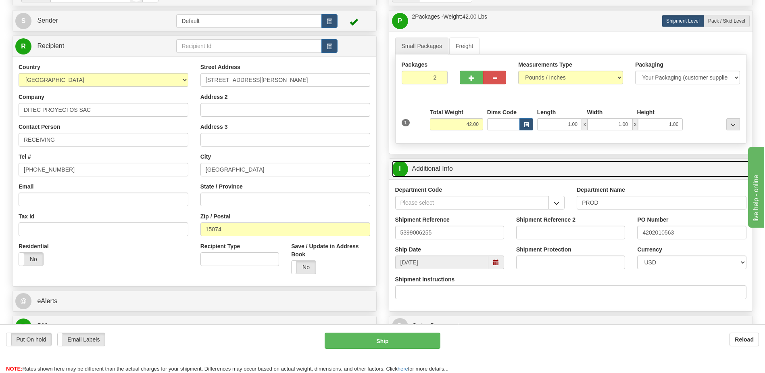
click at [477, 173] on link "I Additional Info" at bounding box center [571, 169] width 358 height 17
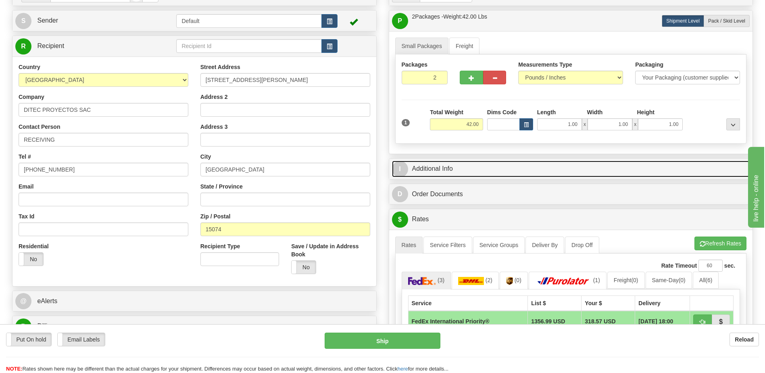
click at [474, 175] on link "I Additional Info" at bounding box center [571, 169] width 358 height 17
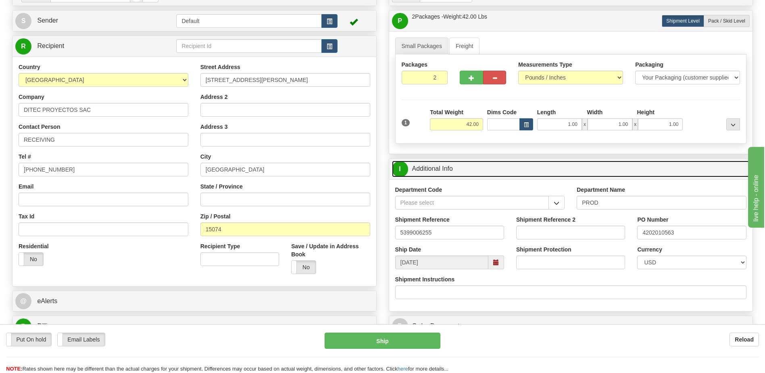
click at [474, 175] on link "I Additional Info" at bounding box center [571, 169] width 358 height 17
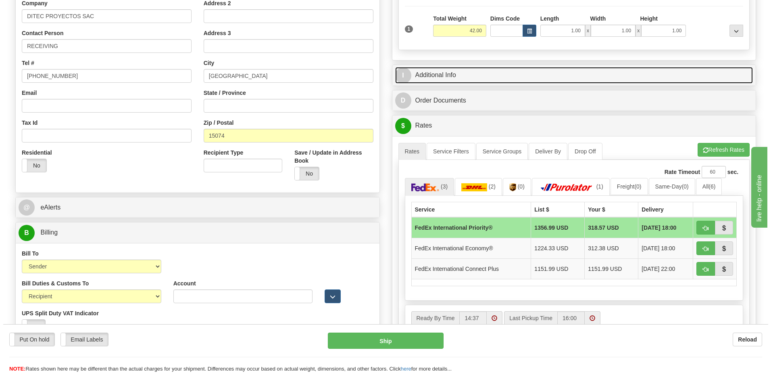
scroll to position [202, 0]
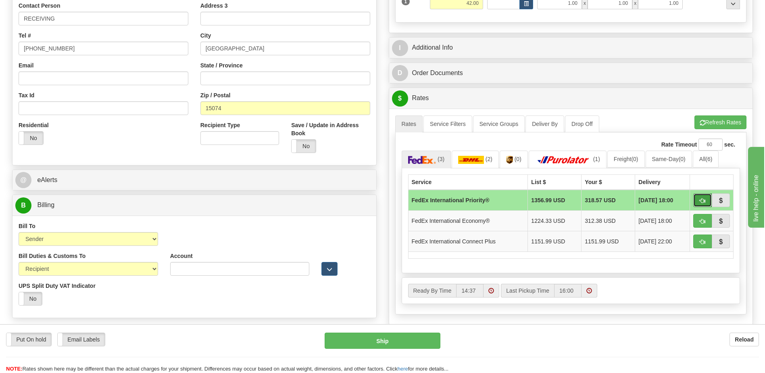
click at [704, 201] on span "button" at bounding box center [703, 200] width 6 height 5
type input "01"
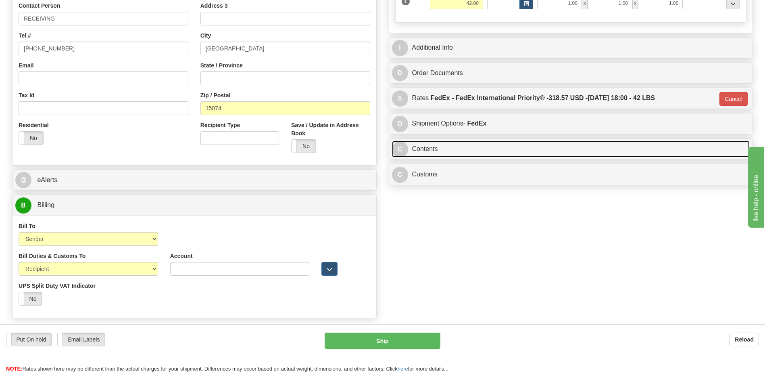
click at [443, 149] on link "C Contents" at bounding box center [571, 149] width 358 height 17
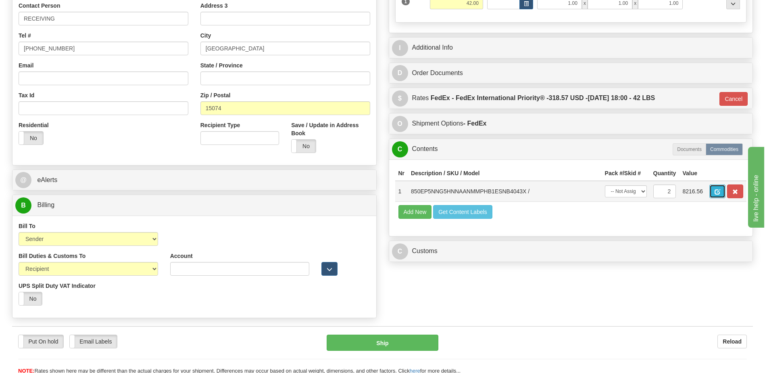
click at [716, 194] on span "button" at bounding box center [718, 191] width 6 height 5
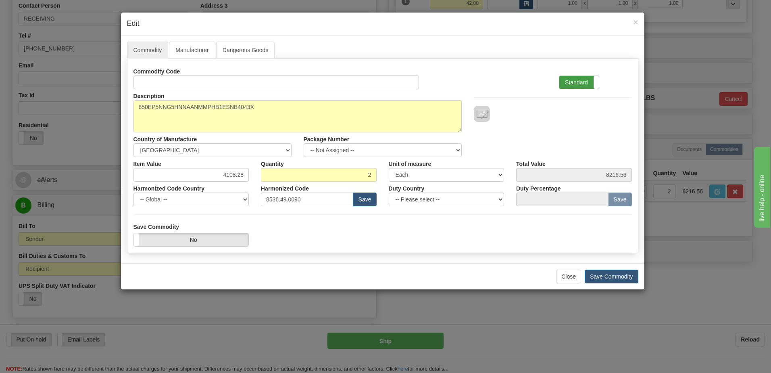
drag, startPoint x: 575, startPoint y: 80, endPoint x: 758, endPoint y: 81, distance: 183.2
click at [576, 79] on label "Standard" at bounding box center [580, 82] width 40 height 13
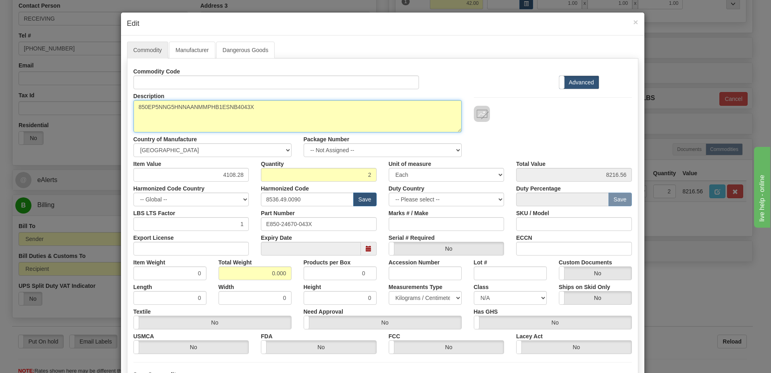
click at [134, 105] on textarea "850EP5NNG5HNNAANMMPHB1ESNB4043X" at bounding box center [298, 116] width 328 height 32
paste textarea "Feeder Protection System"
type textarea "Feeder Protection System P/N 850EP5NNG5HNNAANMMPHB1ESNB4043X"
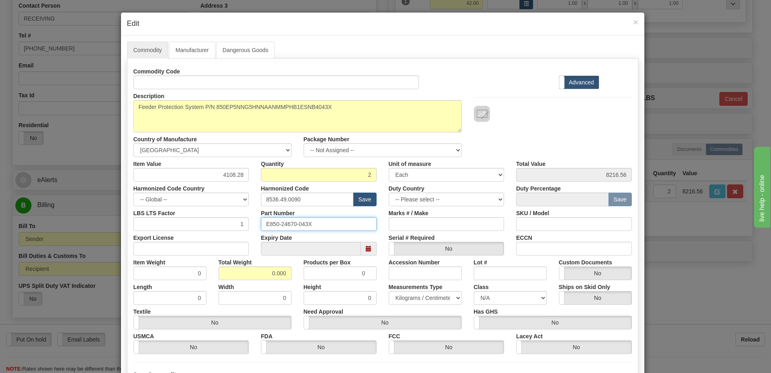
drag, startPoint x: 324, startPoint y: 223, endPoint x: 147, endPoint y: 224, distance: 177.1
click at [147, 224] on div "LBS LTS Factor 1 Part Number E850-24670-043X Marks # / Make SKU / Model" at bounding box center [382, 218] width 511 height 25
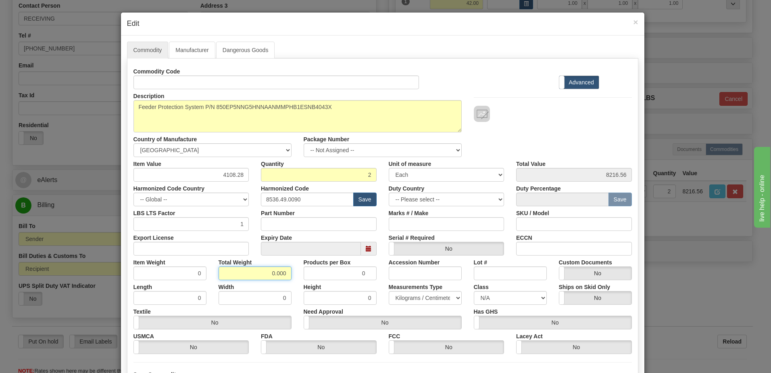
drag, startPoint x: 251, startPoint y: 272, endPoint x: 306, endPoint y: 274, distance: 55.7
click at [306, 274] on div "Item Weight 0 Total Weight 0.000 Products per Box 0 Accession Number Lot # Cust…" at bounding box center [382, 267] width 511 height 25
type input "42"
type input "21.0000"
click at [546, 136] on div "Description 850EP5NNG5HNNAANMMPHB1ESNB4043X Country of Manufacture -- Unknown -…" at bounding box center [382, 123] width 511 height 68
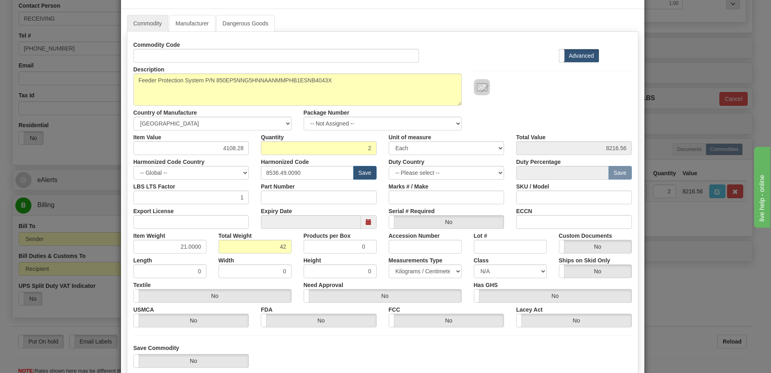
scroll to position [77, 0]
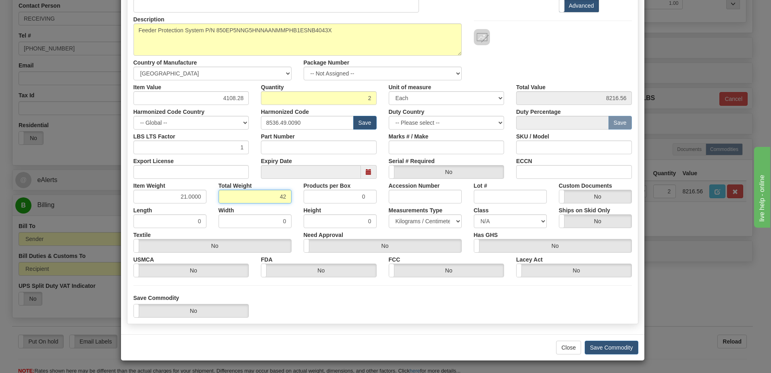
drag, startPoint x: 263, startPoint y: 199, endPoint x: 378, endPoint y: 196, distance: 115.0
click at [378, 196] on div "Item Weight 21.0000 Total Weight 42 Products per Box 0 Accession Number Lot # C…" at bounding box center [382, 191] width 511 height 25
type input "2"
type input "1.0000"
click at [163, 200] on input "1.0000" at bounding box center [170, 197] width 73 height 14
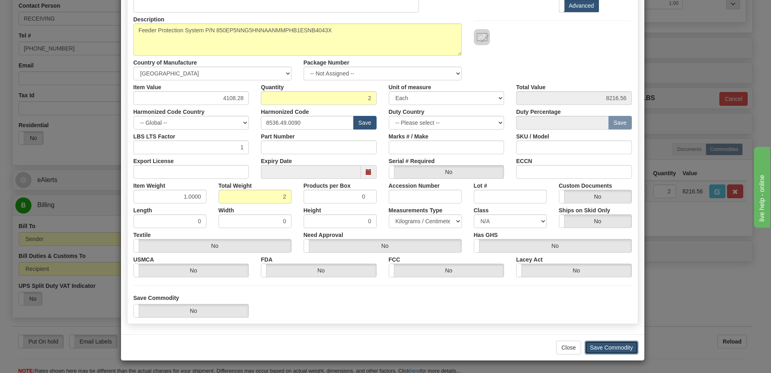
click at [603, 349] on button "Save Commodity" at bounding box center [612, 348] width 54 height 14
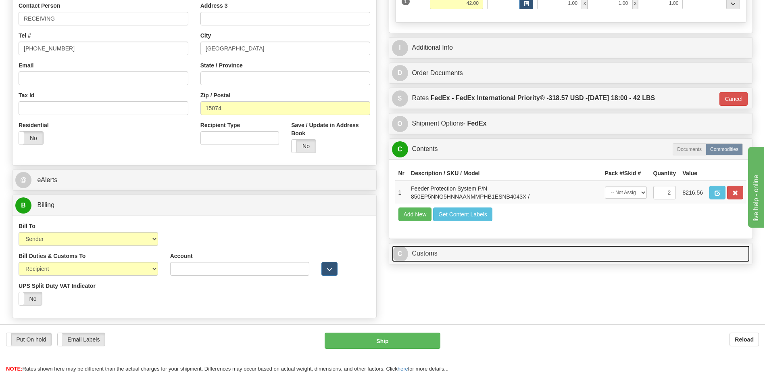
click at [460, 256] on link "C Customs" at bounding box center [571, 253] width 358 height 17
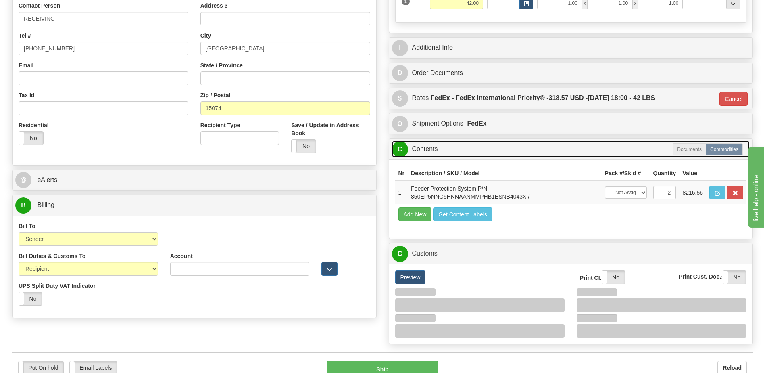
click at [451, 152] on link "C Contents" at bounding box center [571, 149] width 358 height 17
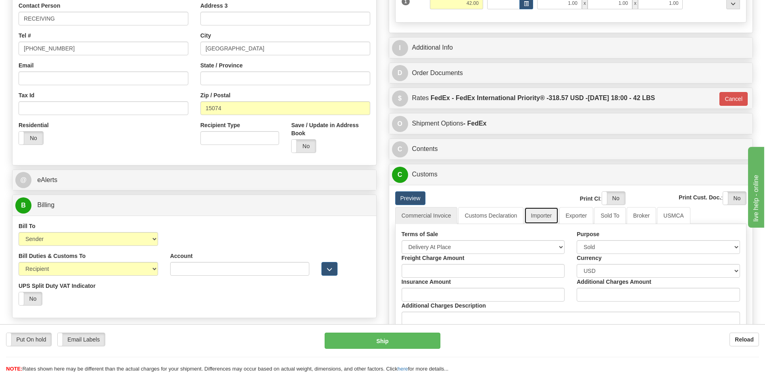
click at [539, 214] on link "Importer" at bounding box center [542, 215] width 34 height 17
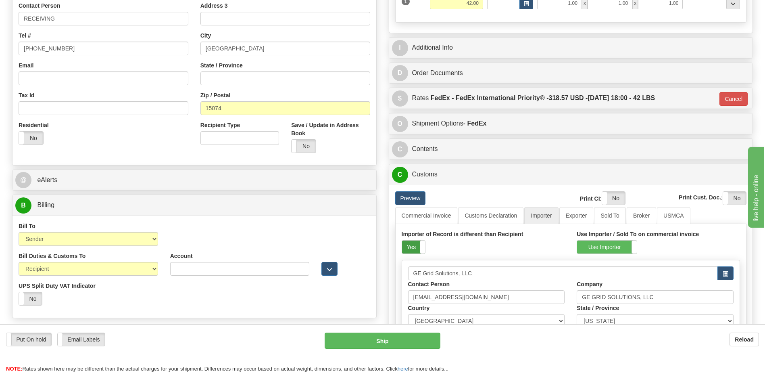
click at [414, 251] on label "Yes" at bounding box center [413, 246] width 23 height 13
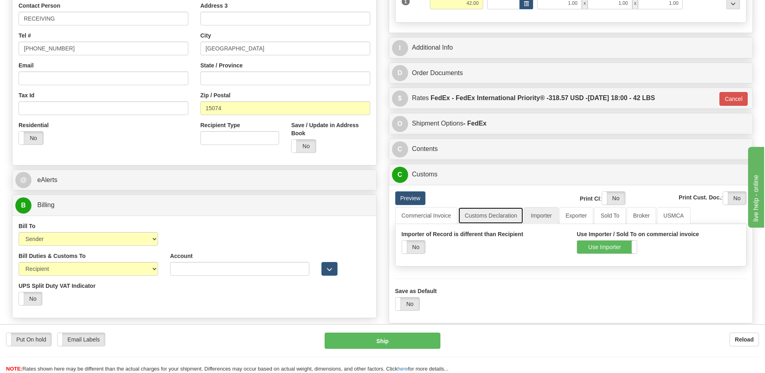
click at [467, 212] on link "Customs Declaration" at bounding box center [490, 215] width 65 height 17
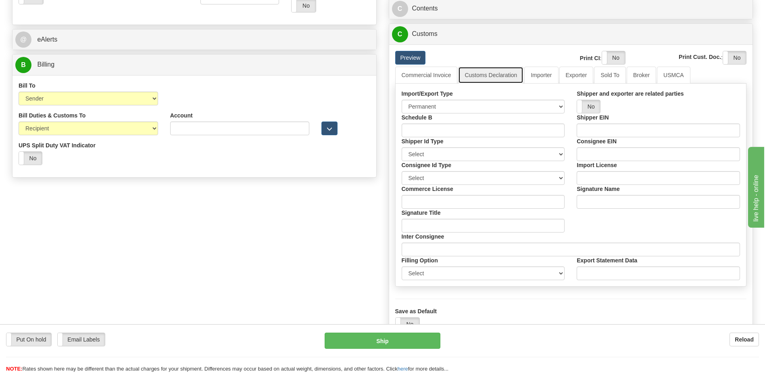
scroll to position [242, 0]
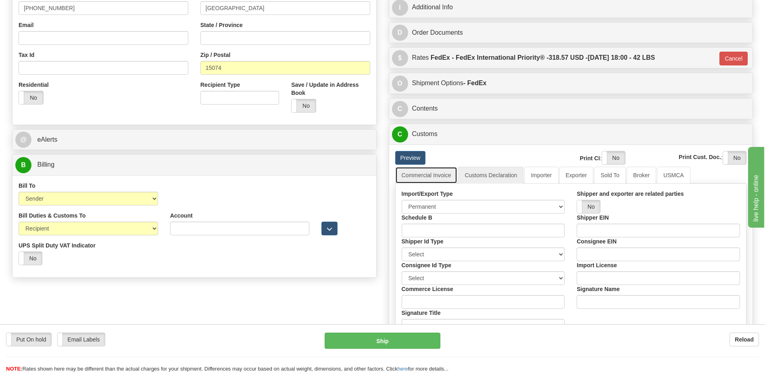
click at [431, 170] on link "Commercial Invoice" at bounding box center [426, 175] width 63 height 17
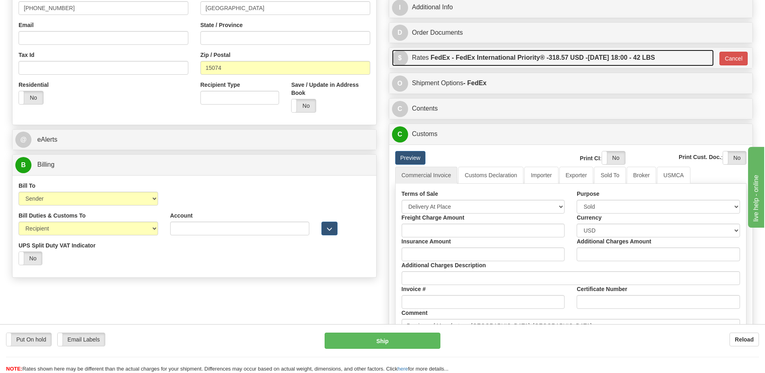
click at [640, 56] on label "FedEx - FedEx International Priority® - 318.57 USD - [DATE] 18:00 - 42 LBS" at bounding box center [543, 58] width 225 height 16
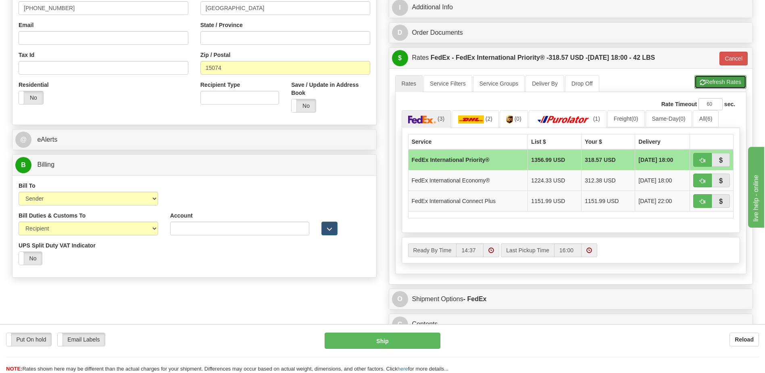
drag, startPoint x: 719, startPoint y: 87, endPoint x: 612, endPoint y: 68, distance: 108.3
click at [718, 87] on button "Refresh Rates" at bounding box center [721, 82] width 52 height 14
type input "01"
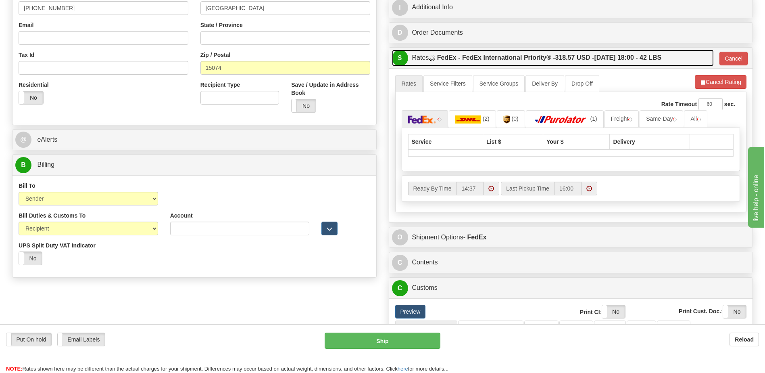
click at [583, 61] on label "FedEx - FedEx International Priority® - 318.57 USD - [DATE] 18:00 - 42 LBS" at bounding box center [549, 58] width 225 height 16
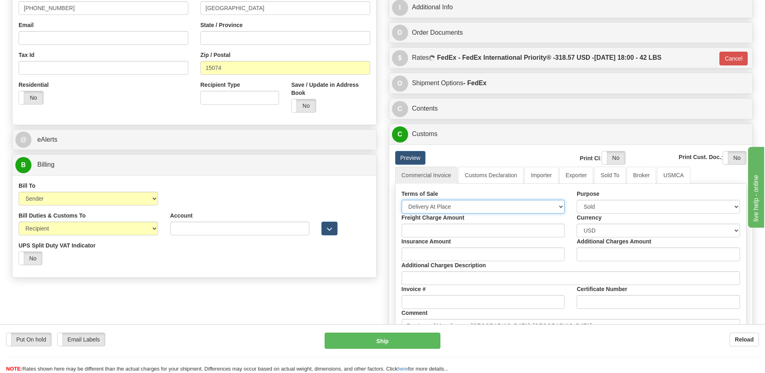
click at [431, 207] on select "Free Carrier Free On Board Ex Works Delivered Duty Unpaid Delivered Duty Paid C…" at bounding box center [483, 207] width 163 height 14
select select "7"
click at [402, 200] on select "Free Carrier Free On Board Ex Works Delivered Duty Unpaid Delivered Duty Paid C…" at bounding box center [483, 207] width 163 height 14
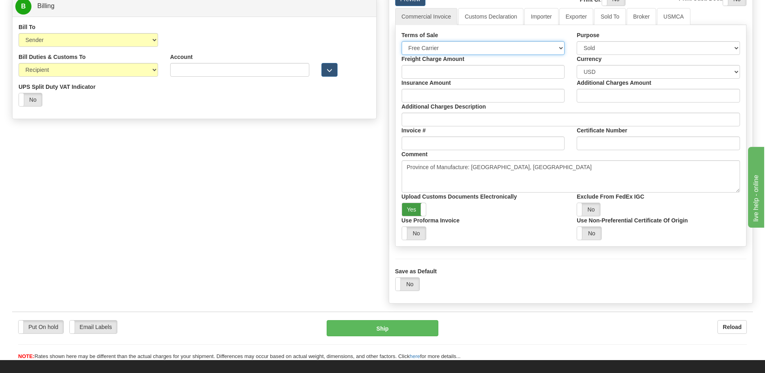
scroll to position [403, 0]
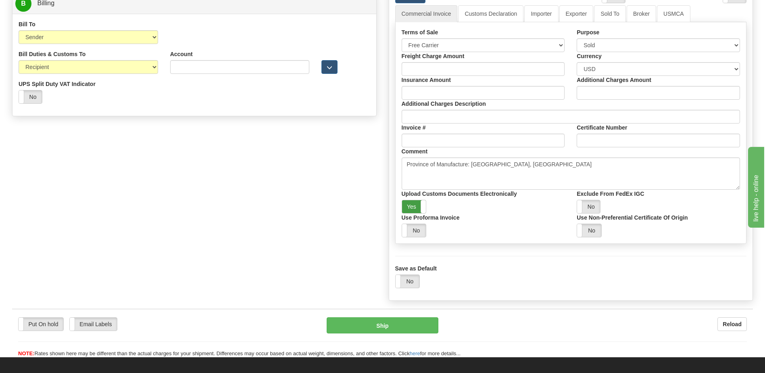
click at [417, 207] on label "Yes" at bounding box center [414, 206] width 24 height 13
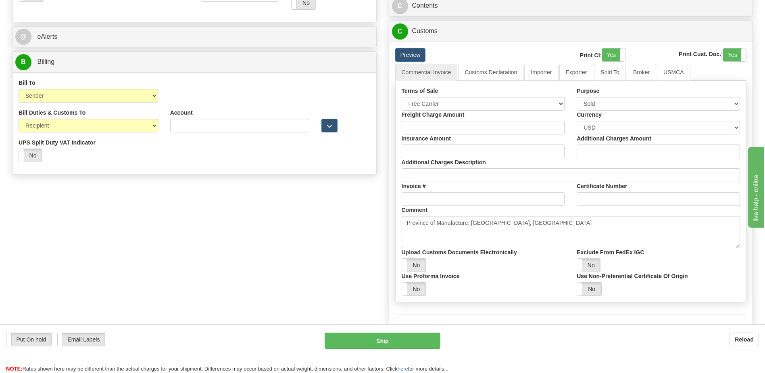
scroll to position [282, 0]
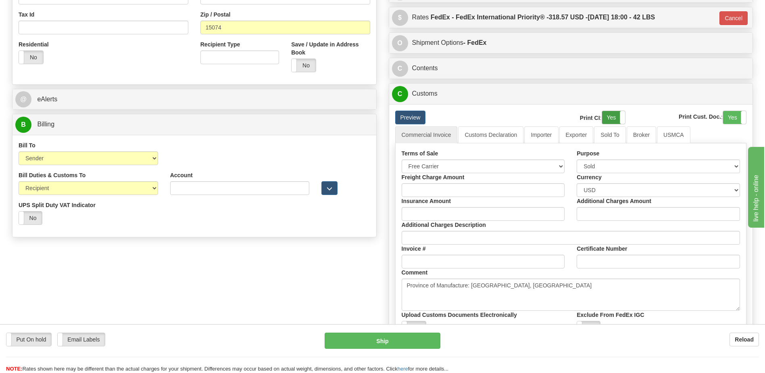
click at [611, 119] on label "Yes" at bounding box center [613, 117] width 23 height 13
click at [734, 119] on label "Yes" at bounding box center [734, 117] width 23 height 13
click at [489, 139] on link "Customs Declaration" at bounding box center [490, 134] width 65 height 17
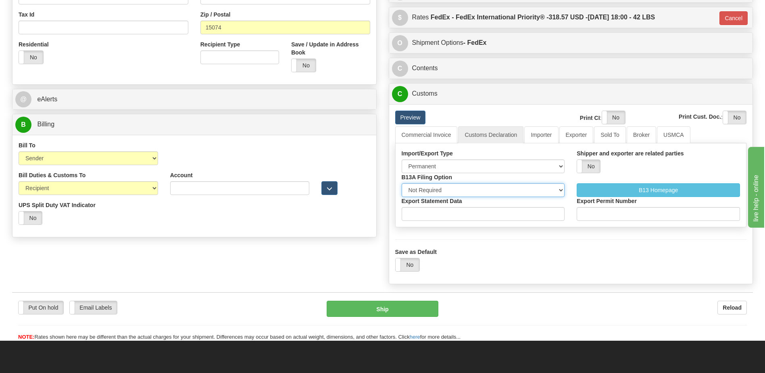
click at [464, 192] on select "Not Required Manual Electronic Summary Reporting" at bounding box center [483, 190] width 163 height 14
select select "3"
click at [402, 183] on select "Not Required Manual Electronic Summary Reporting" at bounding box center [483, 190] width 163 height 14
click at [445, 222] on div "Import/Export Type Permanent Temporary Repair Return Shipper and exporter are r…" at bounding box center [571, 185] width 352 height 84
click at [445, 216] on input "Export Statement Data" at bounding box center [483, 214] width 163 height 14
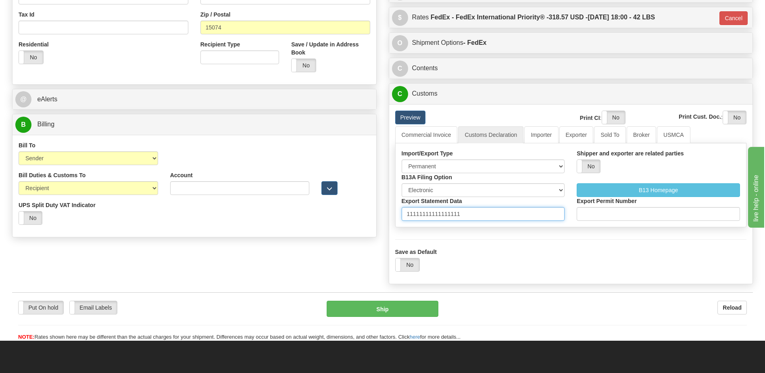
type input "11111111111111111"
click at [548, 123] on div "Print CI : Yes No" at bounding box center [586, 119] width 79 height 16
click at [538, 136] on link "Importer" at bounding box center [542, 134] width 34 height 17
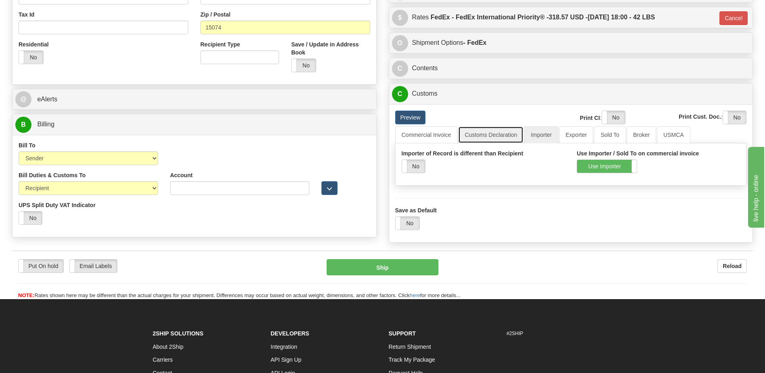
click at [496, 137] on link "Customs Declaration" at bounding box center [490, 134] width 65 height 17
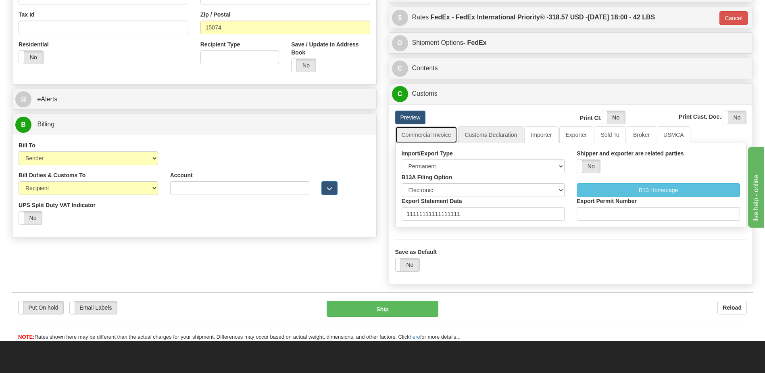
click at [428, 134] on link "Commercial Invoice" at bounding box center [426, 134] width 63 height 17
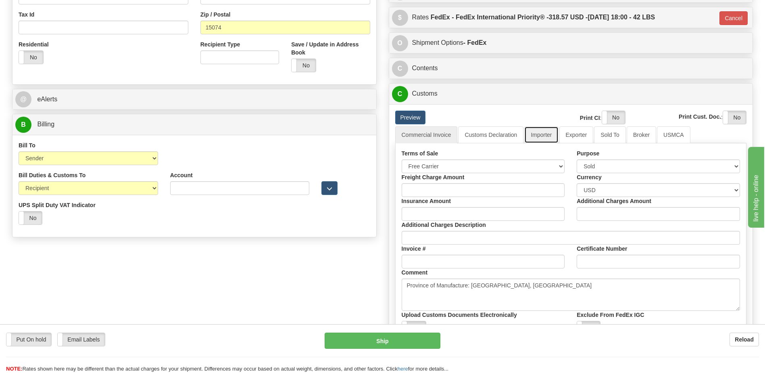
click at [548, 136] on link "Importer" at bounding box center [542, 134] width 34 height 17
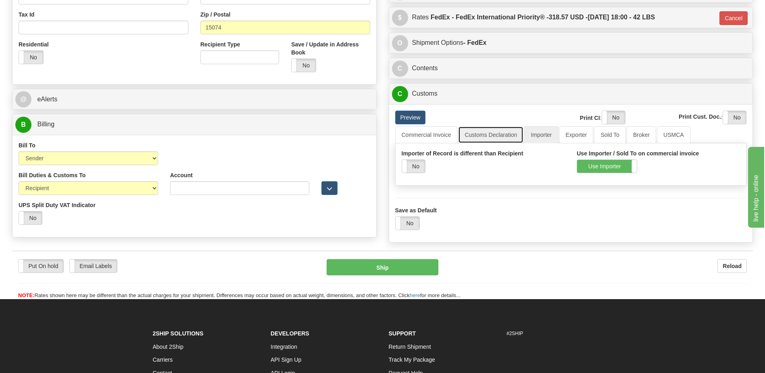
click at [491, 136] on link "Customs Declaration" at bounding box center [490, 134] width 65 height 17
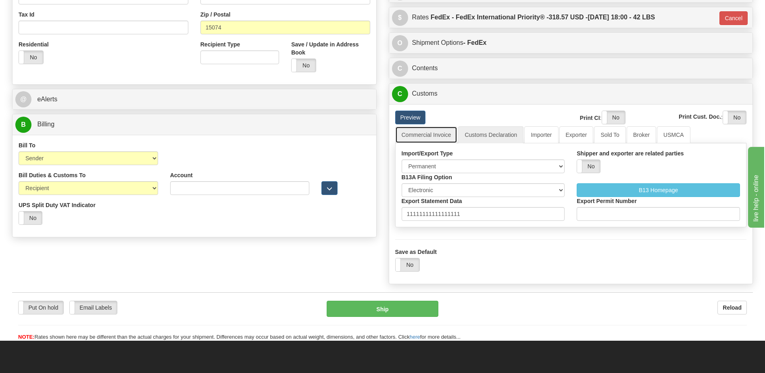
click at [424, 139] on link "Commercial Invoice" at bounding box center [426, 134] width 63 height 17
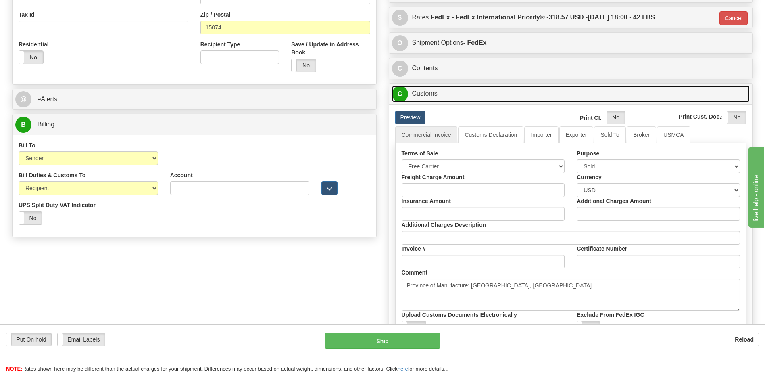
click at [463, 95] on link "C Customs" at bounding box center [571, 94] width 358 height 17
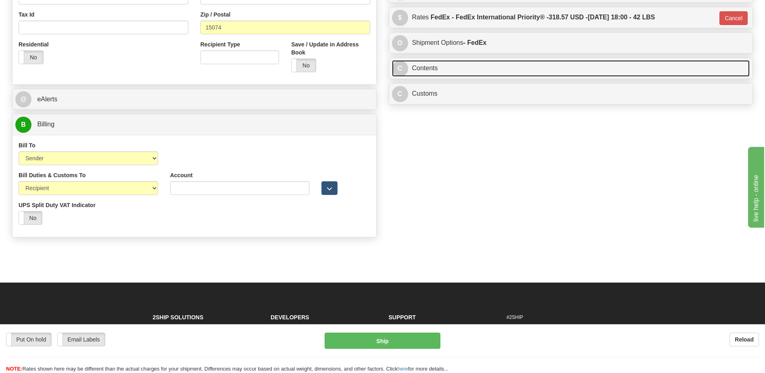
click at [461, 71] on link "C Contents" at bounding box center [571, 68] width 358 height 17
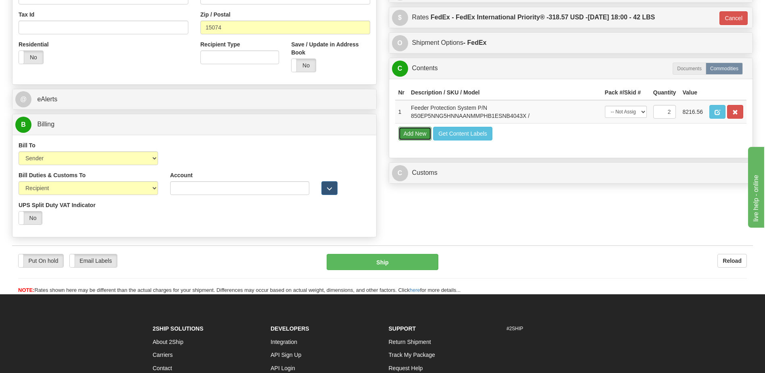
click at [417, 134] on button "Add New" at bounding box center [415, 134] width 33 height 14
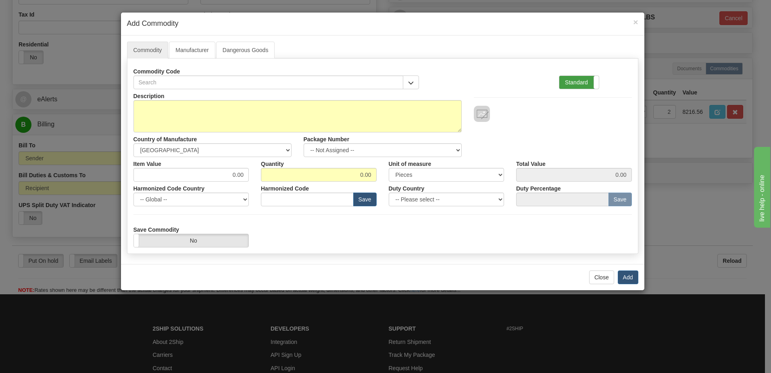
click at [576, 85] on label "Standard" at bounding box center [580, 82] width 40 height 13
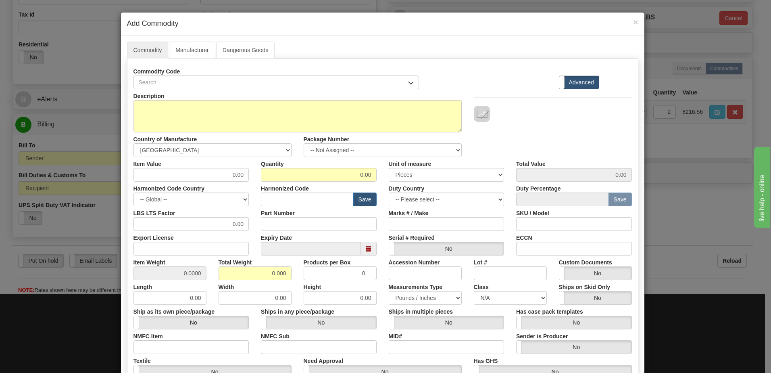
click at [127, 116] on div "Description" at bounding box center [297, 110] width 341 height 43
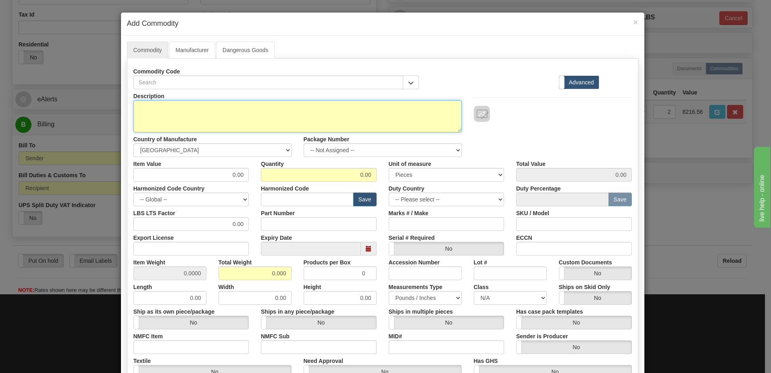
click at [170, 115] on textarea "Description" at bounding box center [298, 116] width 328 height 32
type textarea "FREIGHT"
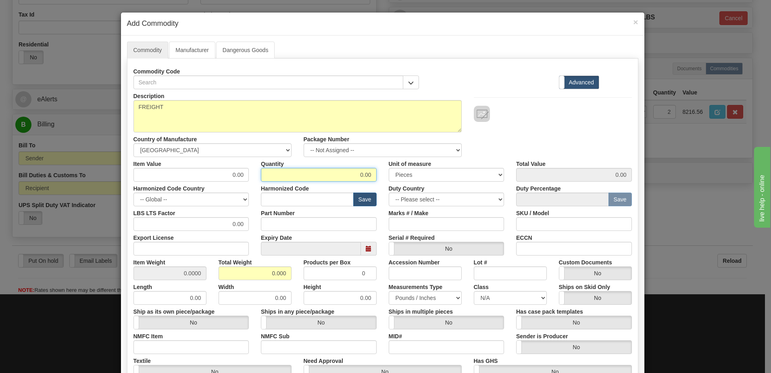
drag, startPoint x: 341, startPoint y: 178, endPoint x: 424, endPoint y: 176, distance: 82.7
click at [424, 176] on div "Item Value 0.00 Quantity 0.00 Unit of measure 3 Thousand Square Inches Adjustme…" at bounding box center [382, 169] width 511 height 25
type input "1"
click at [223, 278] on input "0.000" at bounding box center [255, 273] width 73 height 14
drag, startPoint x: 252, startPoint y: 278, endPoint x: 334, endPoint y: 278, distance: 82.3
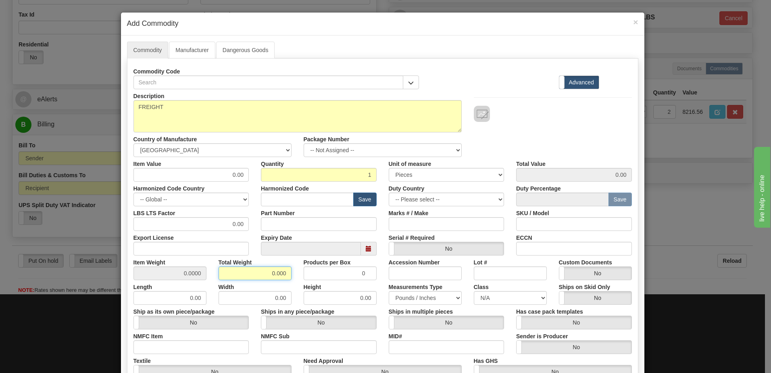
click at [334, 278] on div "Item Weight 0.0000 Total Weight 0.000 Products per Box 0 Accession Number Lot #…" at bounding box center [382, 267] width 511 height 25
type input "1"
type input "1.0000"
click at [551, 126] on div "Description FREIGHT Country of Manufacture -- Unknown -- [GEOGRAPHIC_DATA] [GEO…" at bounding box center [382, 123] width 511 height 68
drag, startPoint x: 214, startPoint y: 177, endPoint x: 291, endPoint y: 174, distance: 77.1
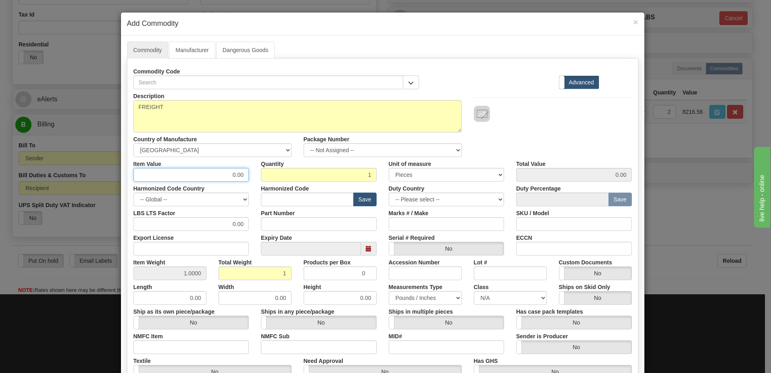
click at [291, 174] on div "Item Value 0.00 Quantity 1 Unit of measure 3 Thousand Square Inches Adjustments…" at bounding box center [382, 169] width 511 height 25
type input "564.05"
click at [291, 174] on input "1" at bounding box center [319, 175] width 116 height 14
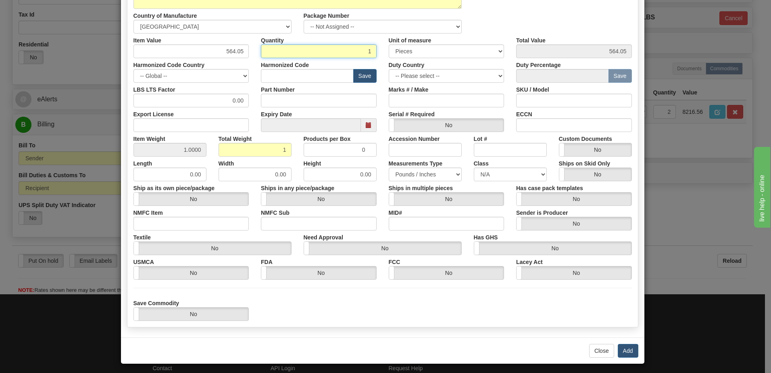
scroll to position [127, 0]
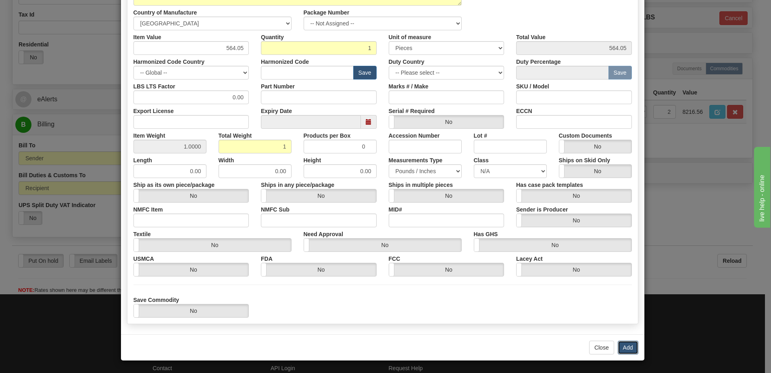
click at [624, 346] on button "Add" at bounding box center [628, 348] width 21 height 14
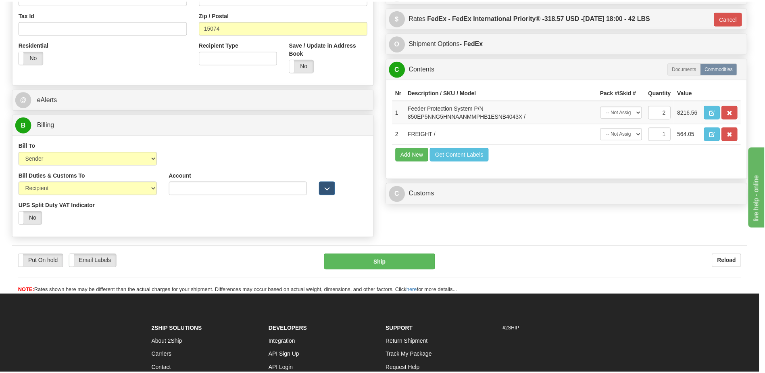
scroll to position [0, 0]
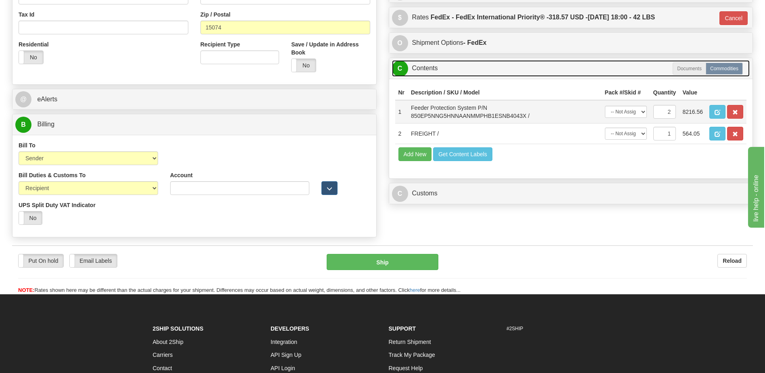
drag, startPoint x: 419, startPoint y: 69, endPoint x: 433, endPoint y: 111, distance: 44.1
click at [419, 69] on link "C Contents" at bounding box center [571, 68] width 358 height 17
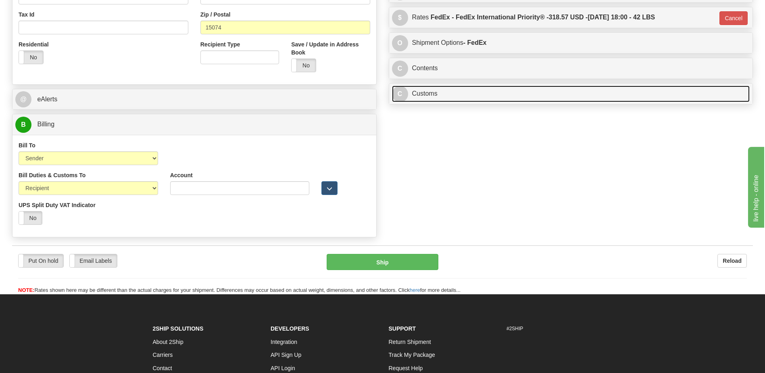
click at [426, 90] on link "C Customs" at bounding box center [571, 94] width 358 height 17
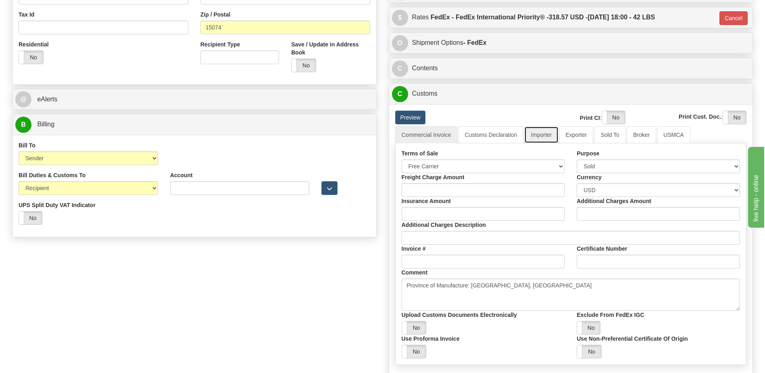
click at [544, 136] on link "Importer" at bounding box center [542, 134] width 34 height 17
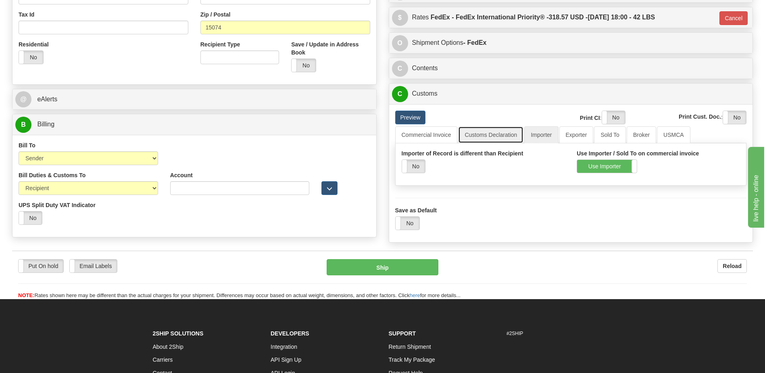
click at [478, 132] on link "Customs Declaration" at bounding box center [490, 134] width 65 height 17
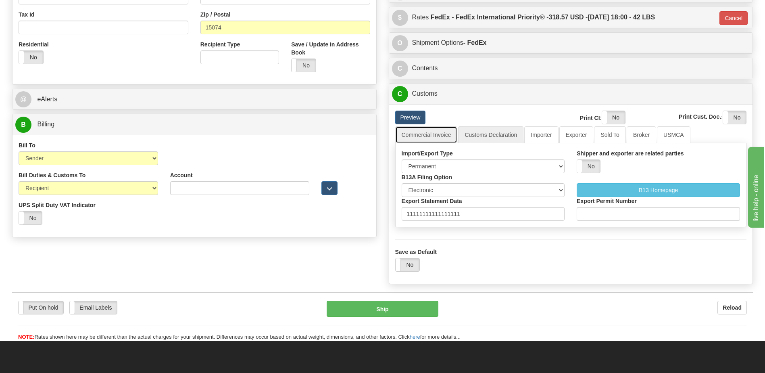
click at [411, 136] on link "Commercial Invoice" at bounding box center [426, 134] width 63 height 17
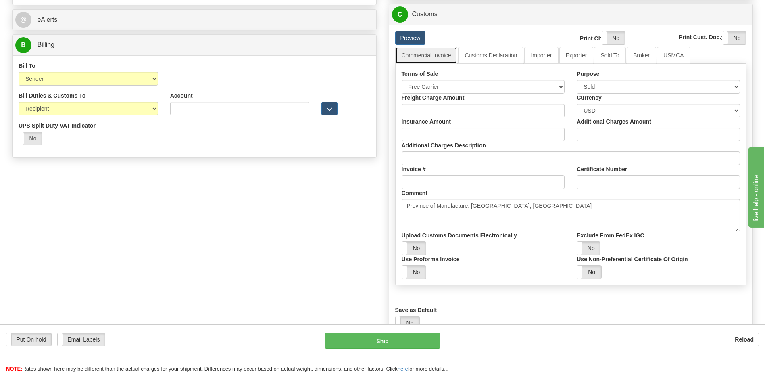
scroll to position [242, 0]
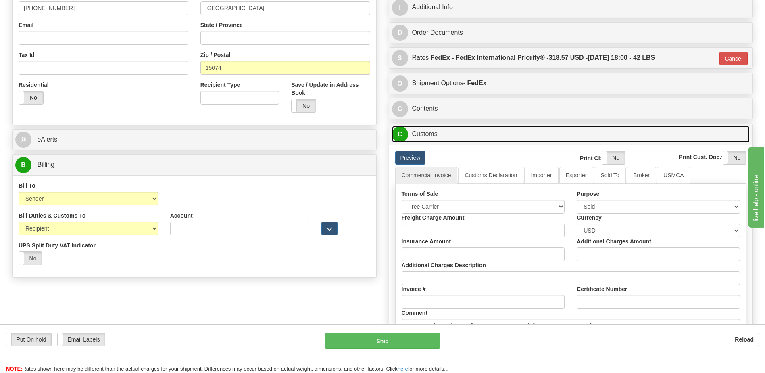
click at [445, 133] on link "C Customs" at bounding box center [571, 134] width 358 height 17
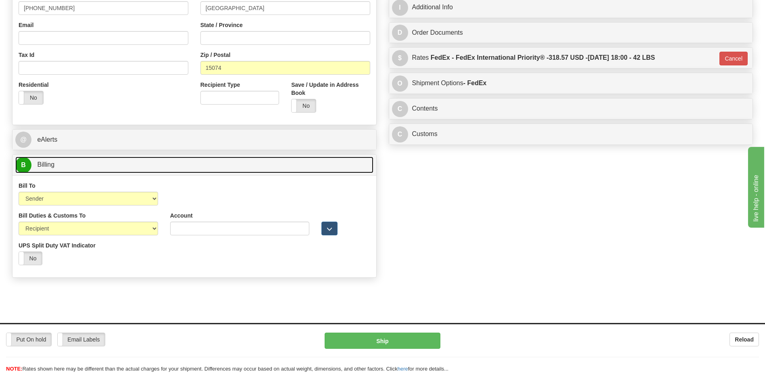
click at [222, 164] on link "B Billing" at bounding box center [194, 165] width 358 height 17
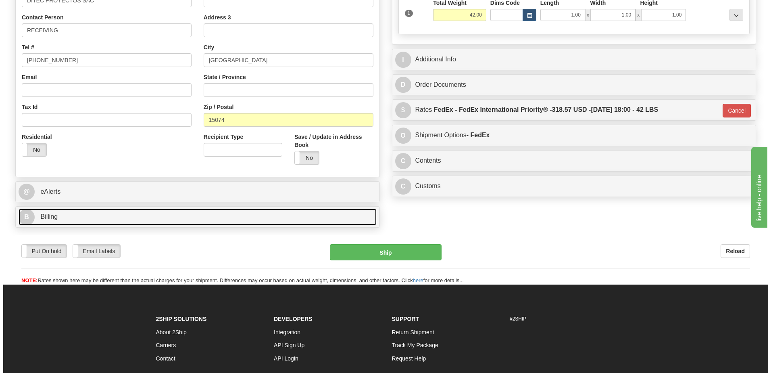
scroll to position [81, 0]
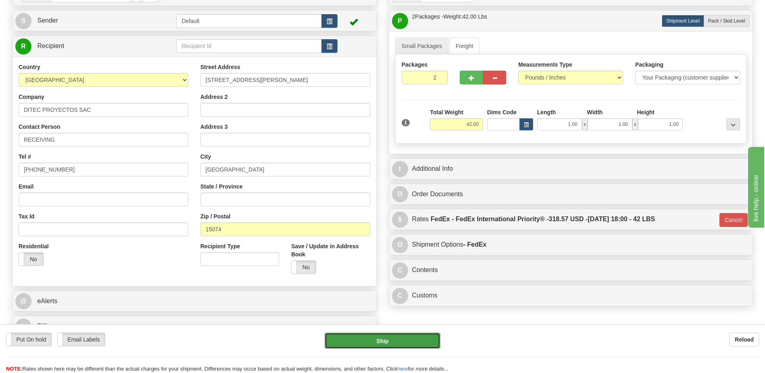
click at [370, 339] on button "Ship" at bounding box center [382, 340] width 115 height 16
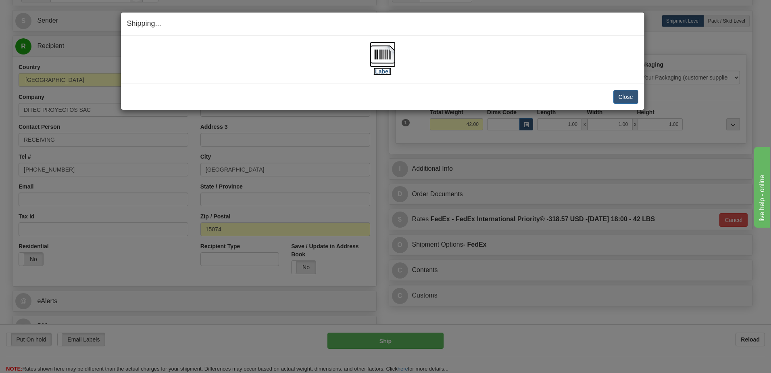
click at [384, 56] on img at bounding box center [383, 55] width 26 height 26
